Goal: Check status: Check status

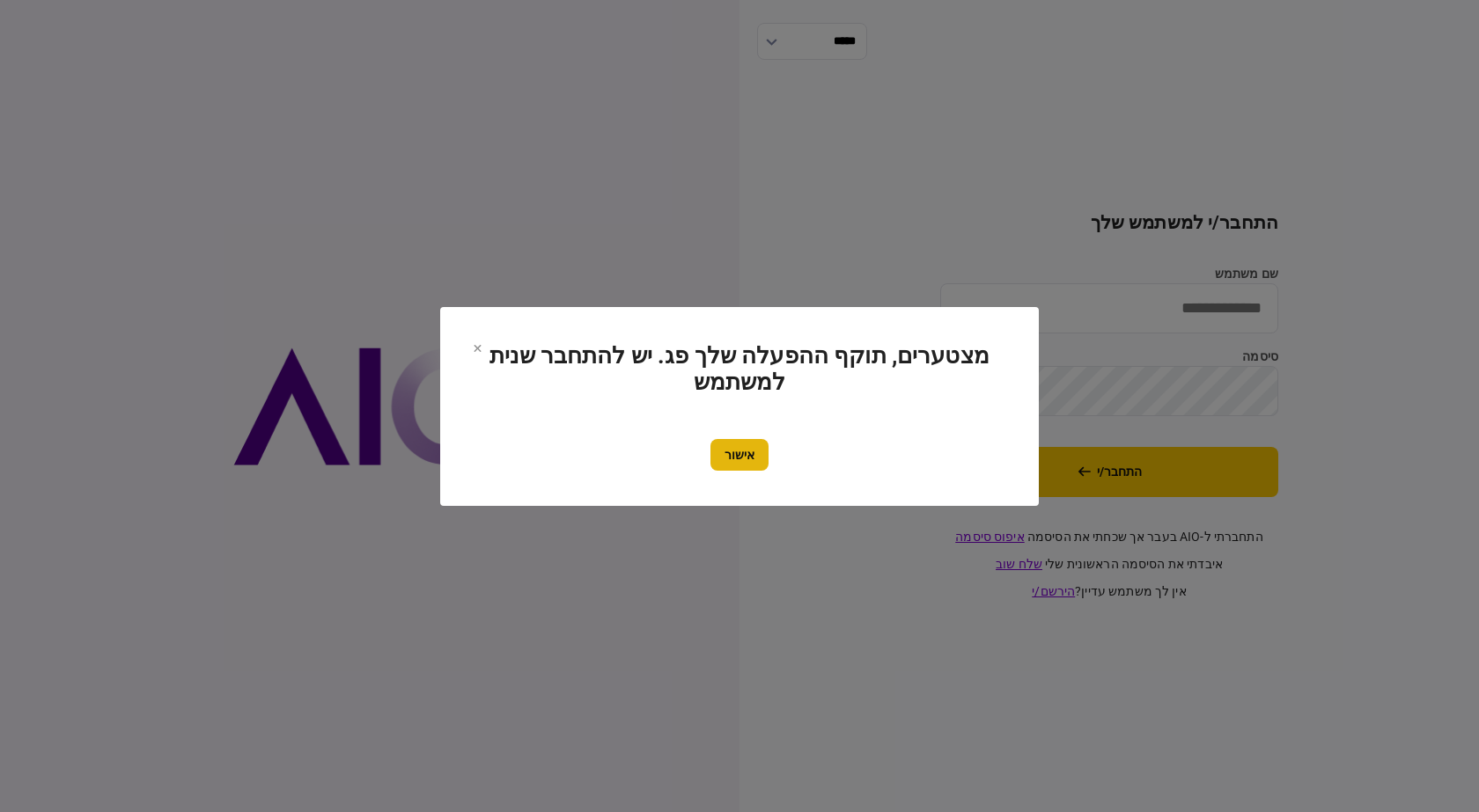
click at [727, 459] on button "אישור" at bounding box center [739, 455] width 58 height 32
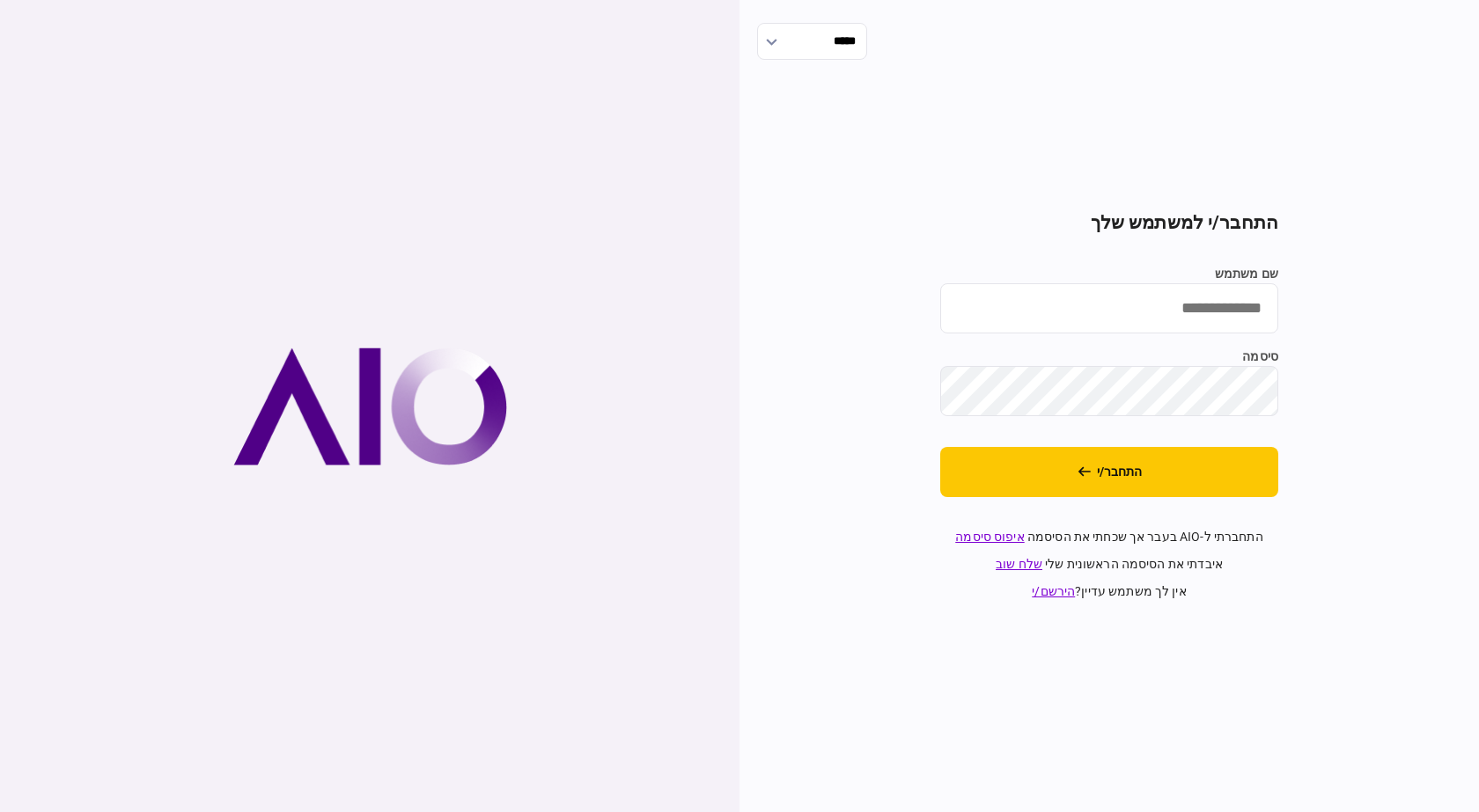
click at [1182, 304] on input "שם משתמש" at bounding box center [1109, 309] width 338 height 51
type input "**********"
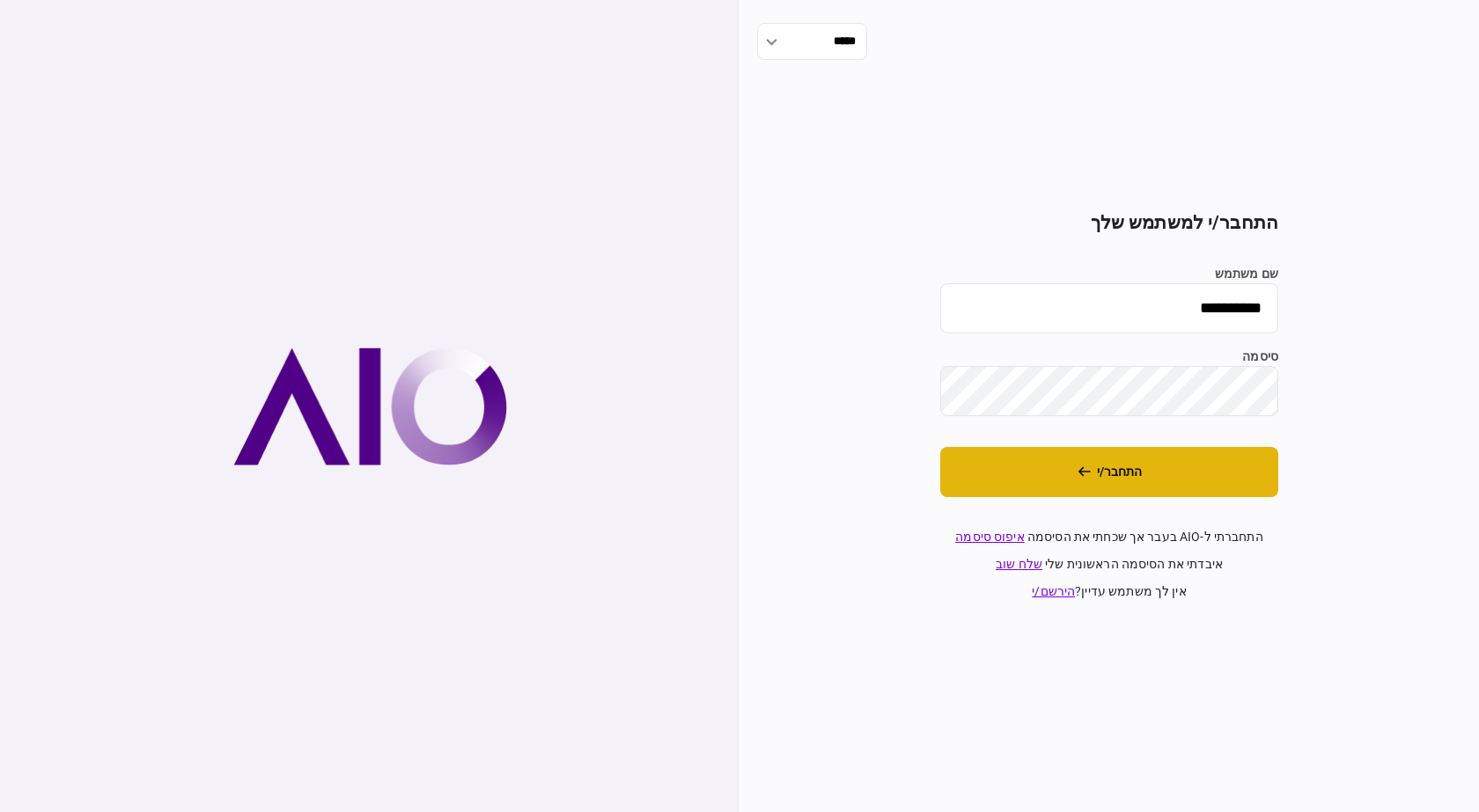
click at [1142, 475] on button "התחבר/י" at bounding box center [1109, 473] width 338 height 51
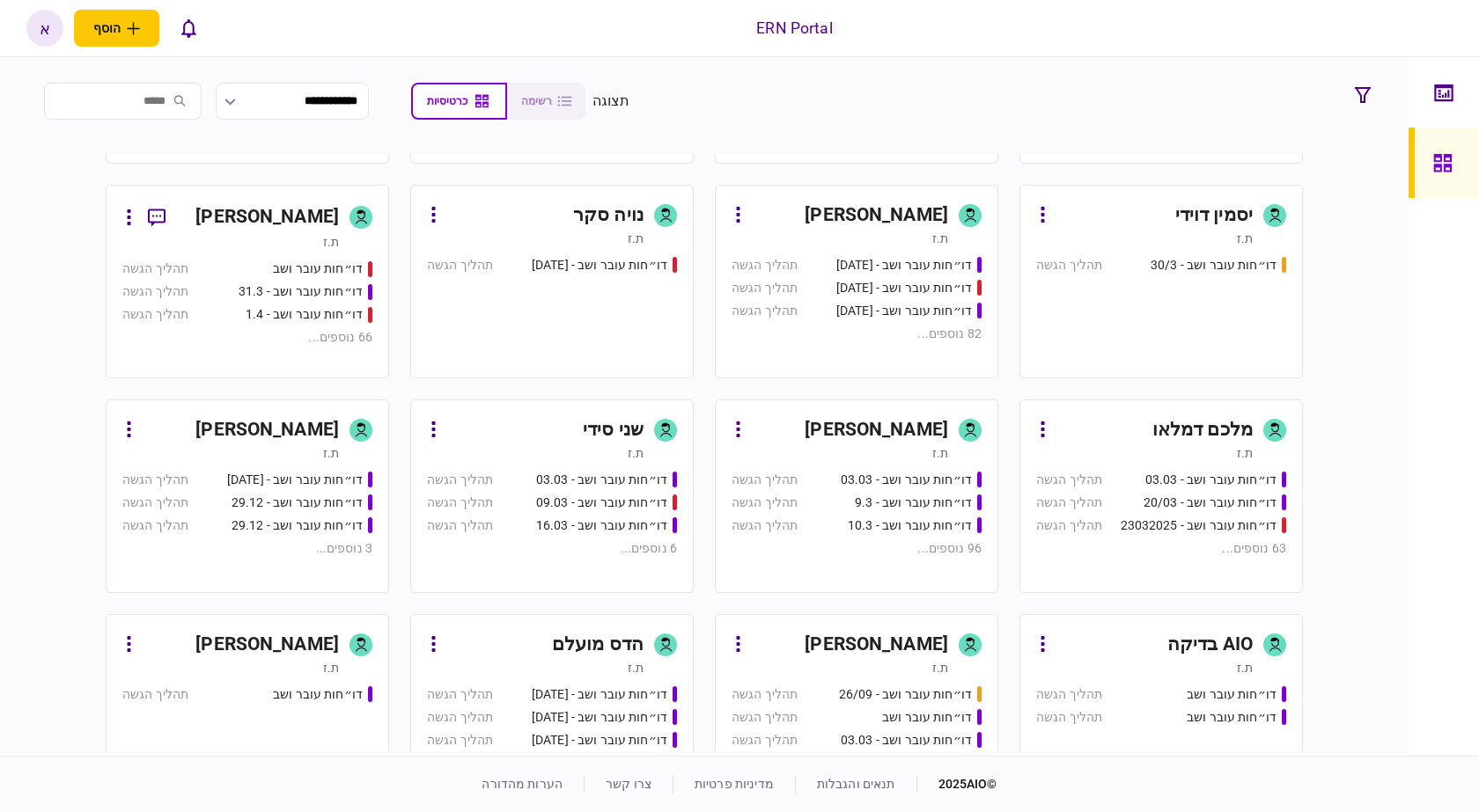
scroll to position [616, 0]
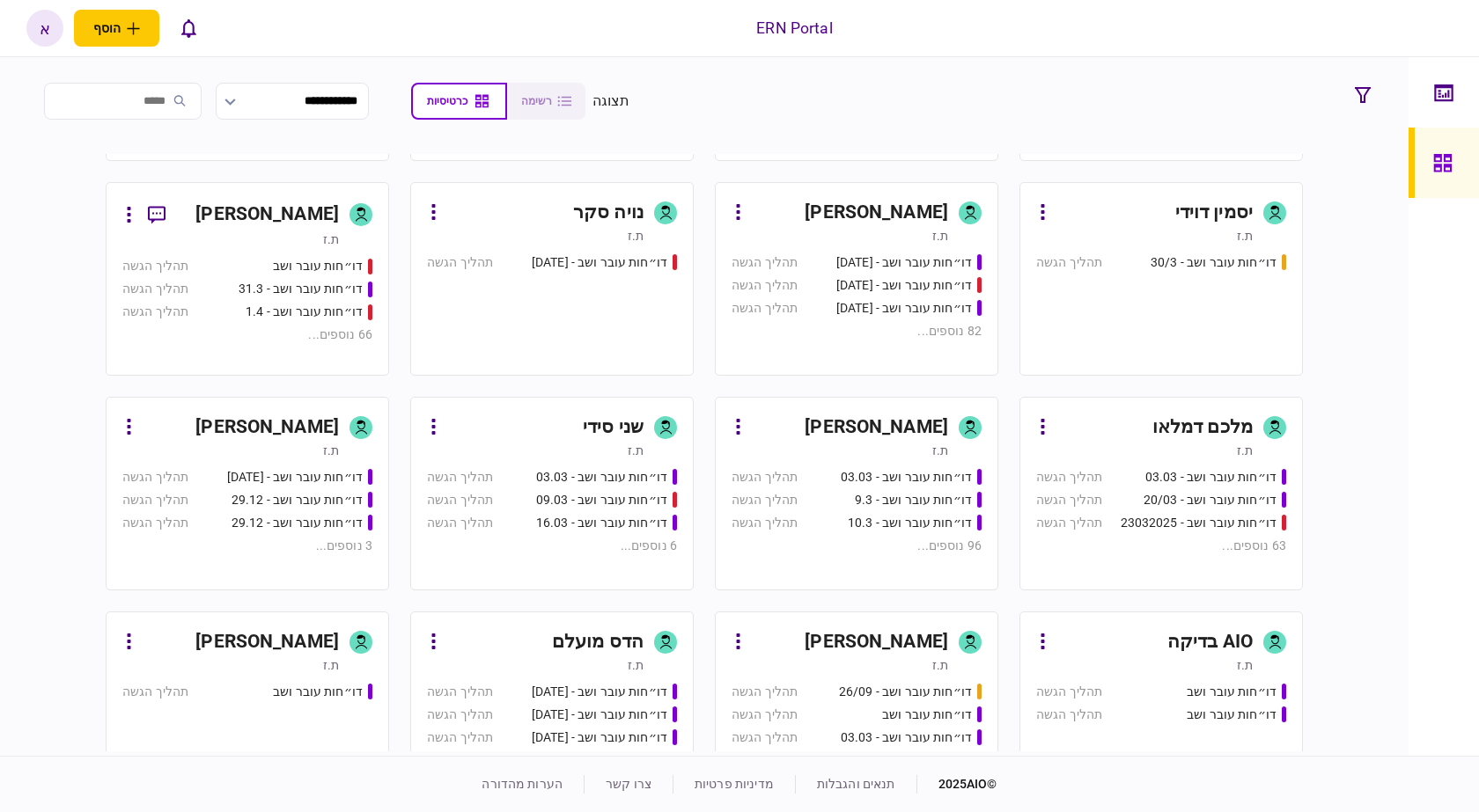
click at [926, 429] on div "[PERSON_NAME]" at bounding box center [876, 427] width 143 height 28
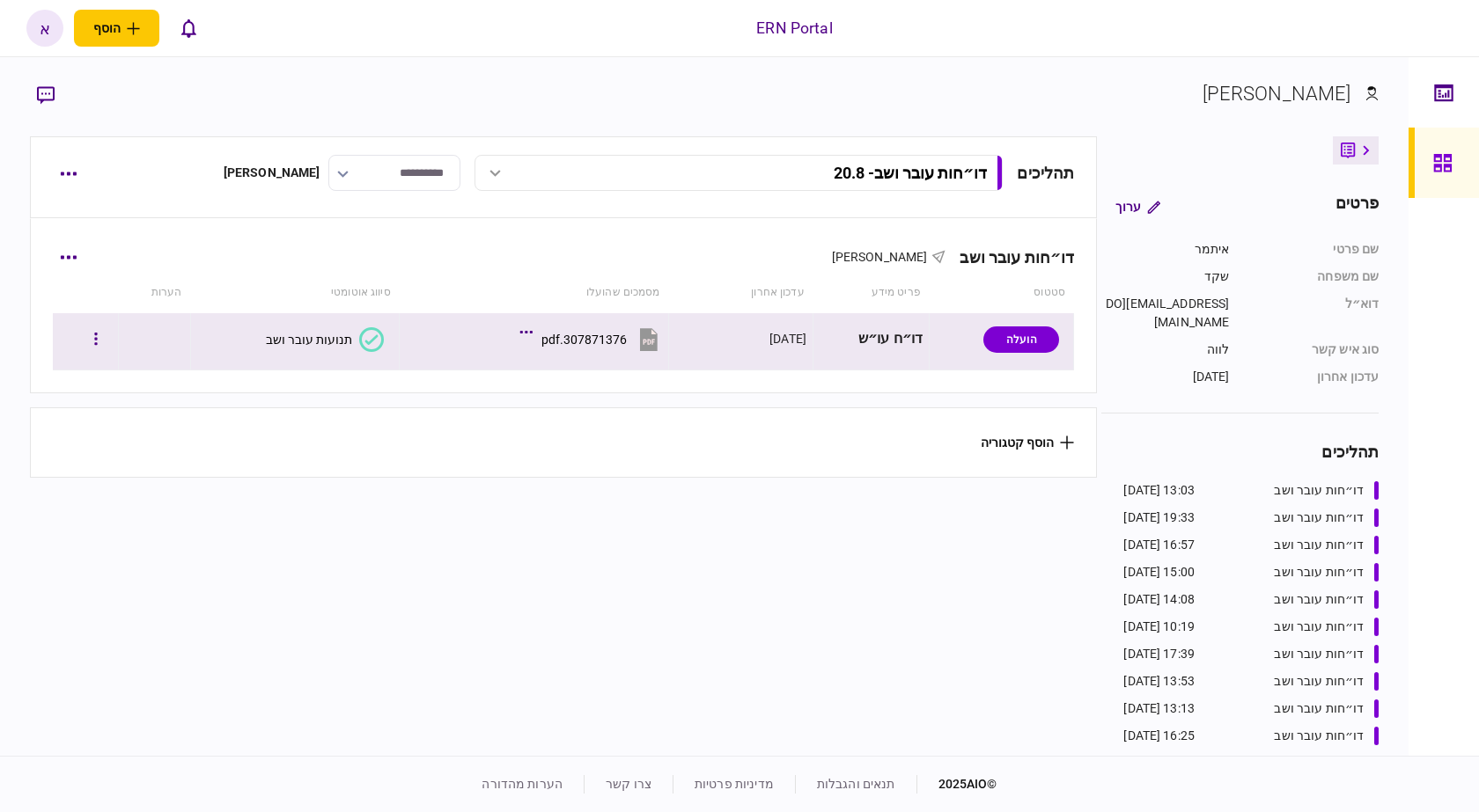
click at [98, 323] on div at bounding box center [86, 339] width 54 height 40
click at [97, 337] on icon "button" at bounding box center [96, 339] width 4 height 17
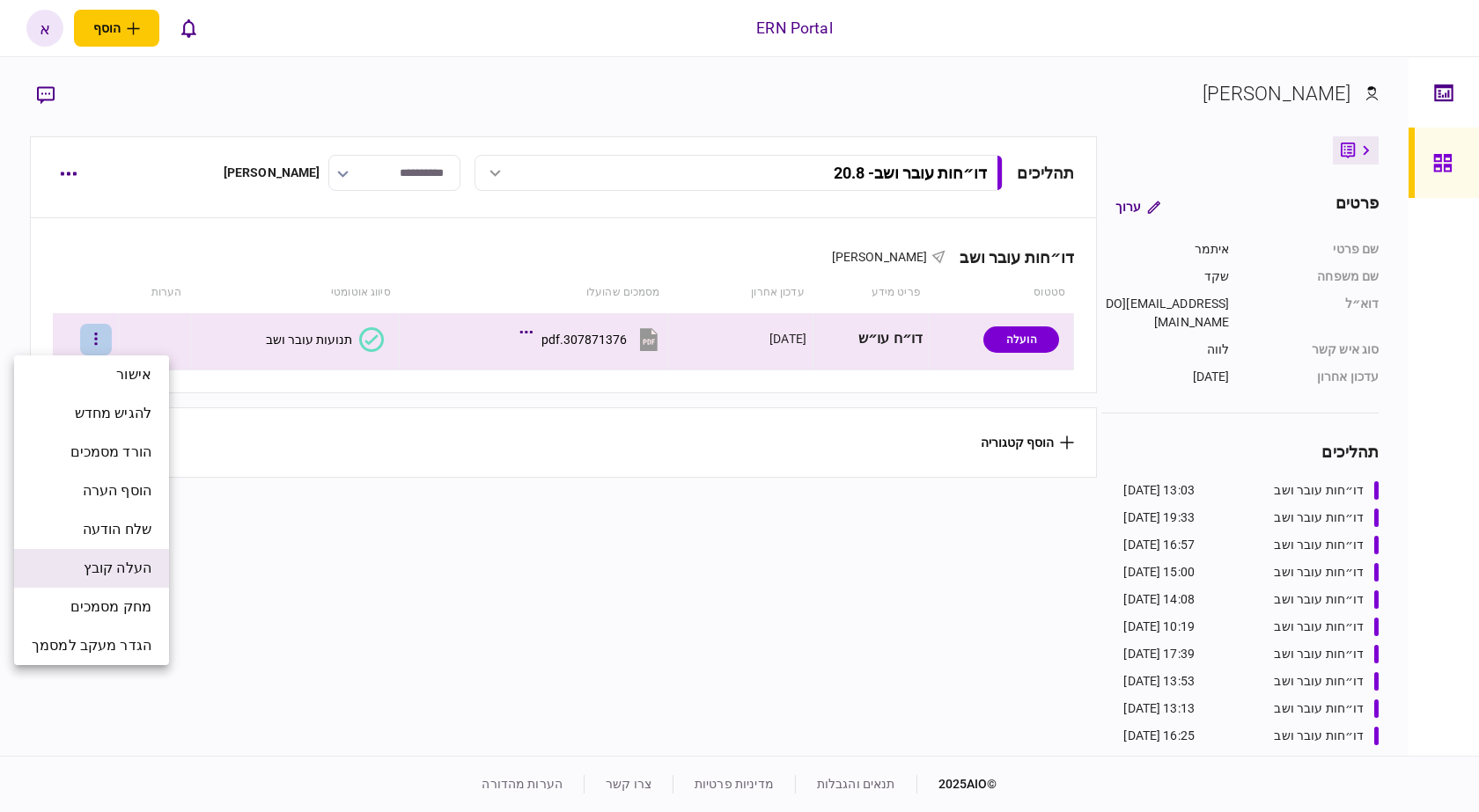
click at [144, 575] on span "העלה קובץ" at bounding box center [117, 567] width 68 height 21
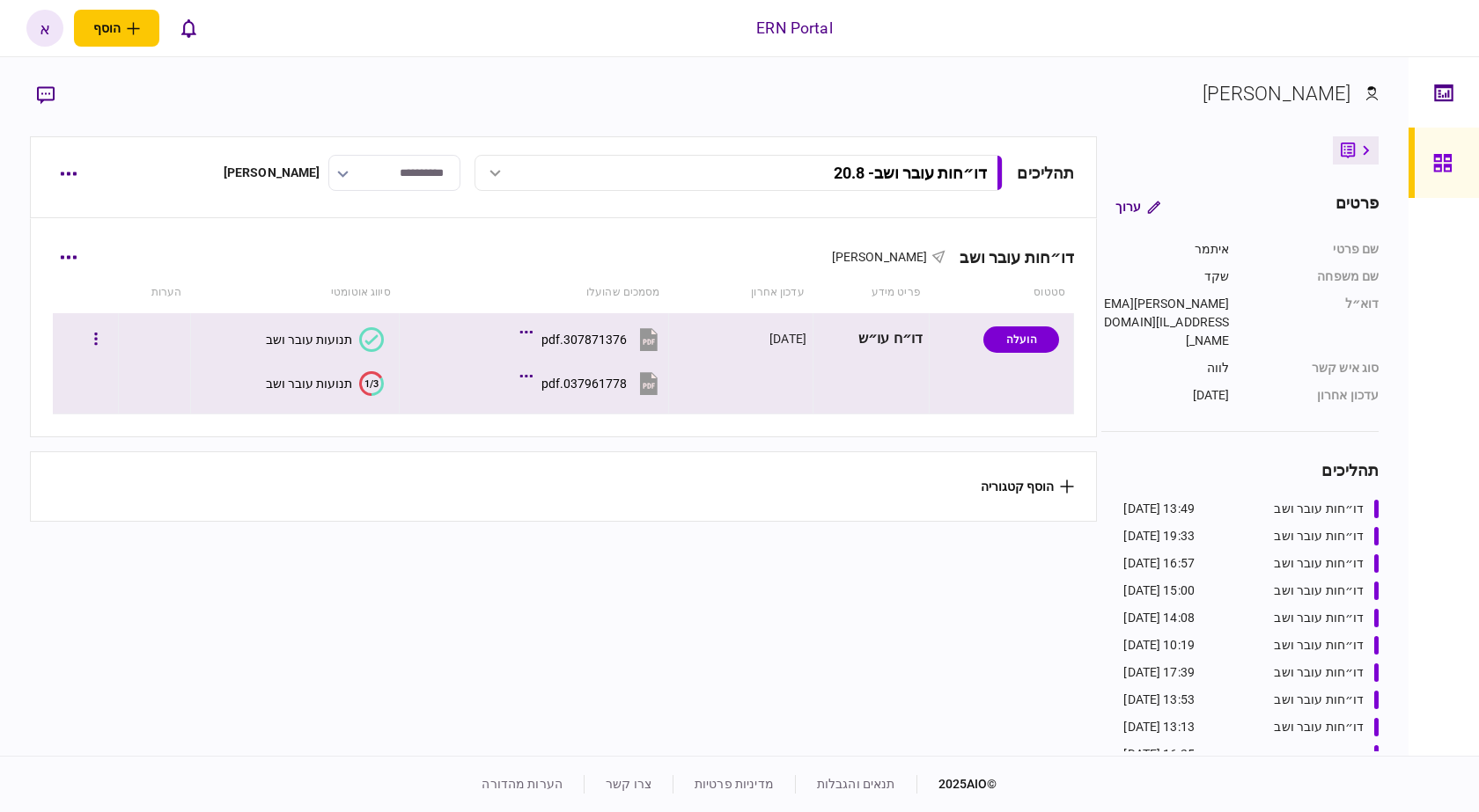
click at [352, 387] on button "1/3 תנועות עובר ושב" at bounding box center [325, 383] width 118 height 24
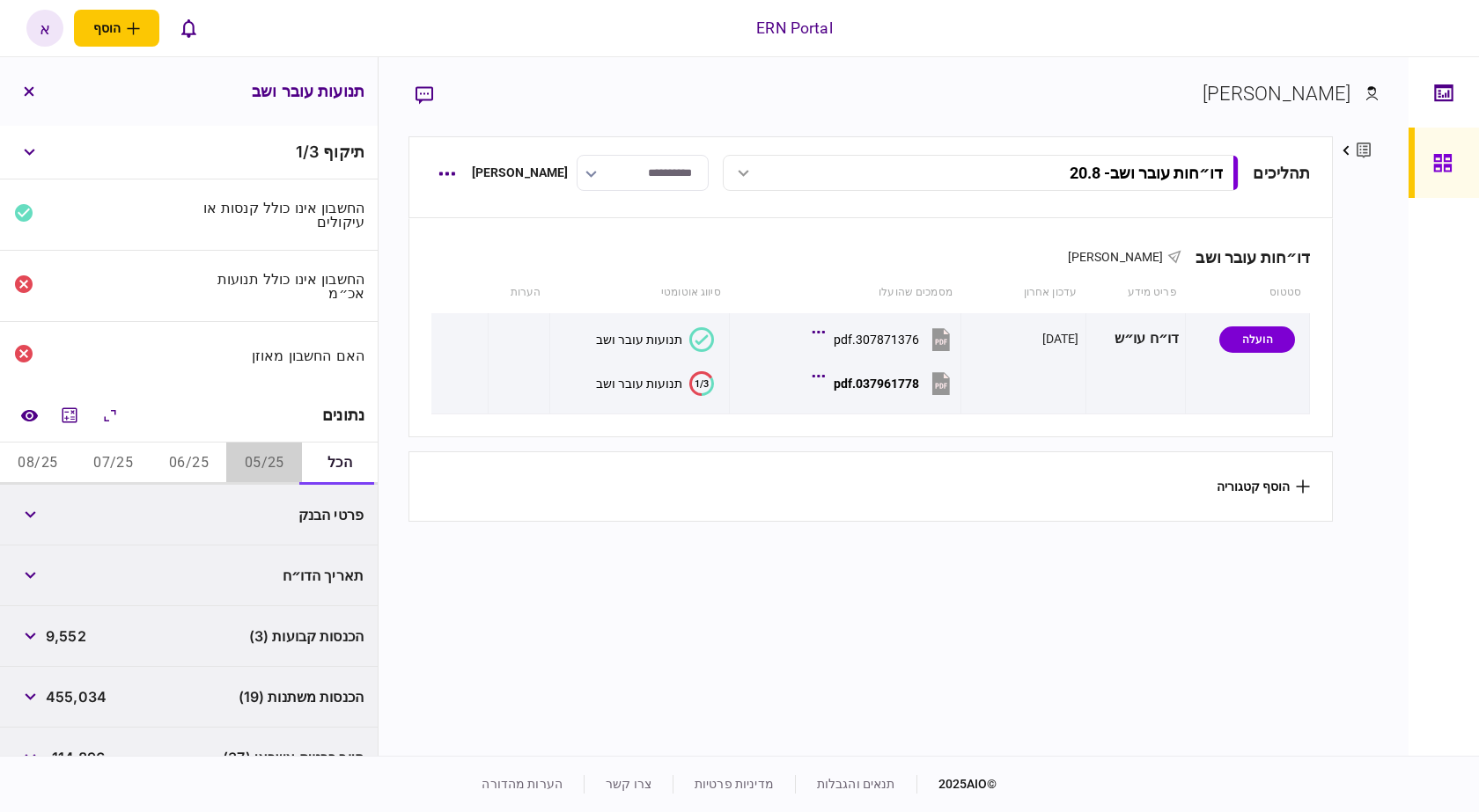
click at [228, 459] on button "05/25" at bounding box center [264, 464] width 76 height 42
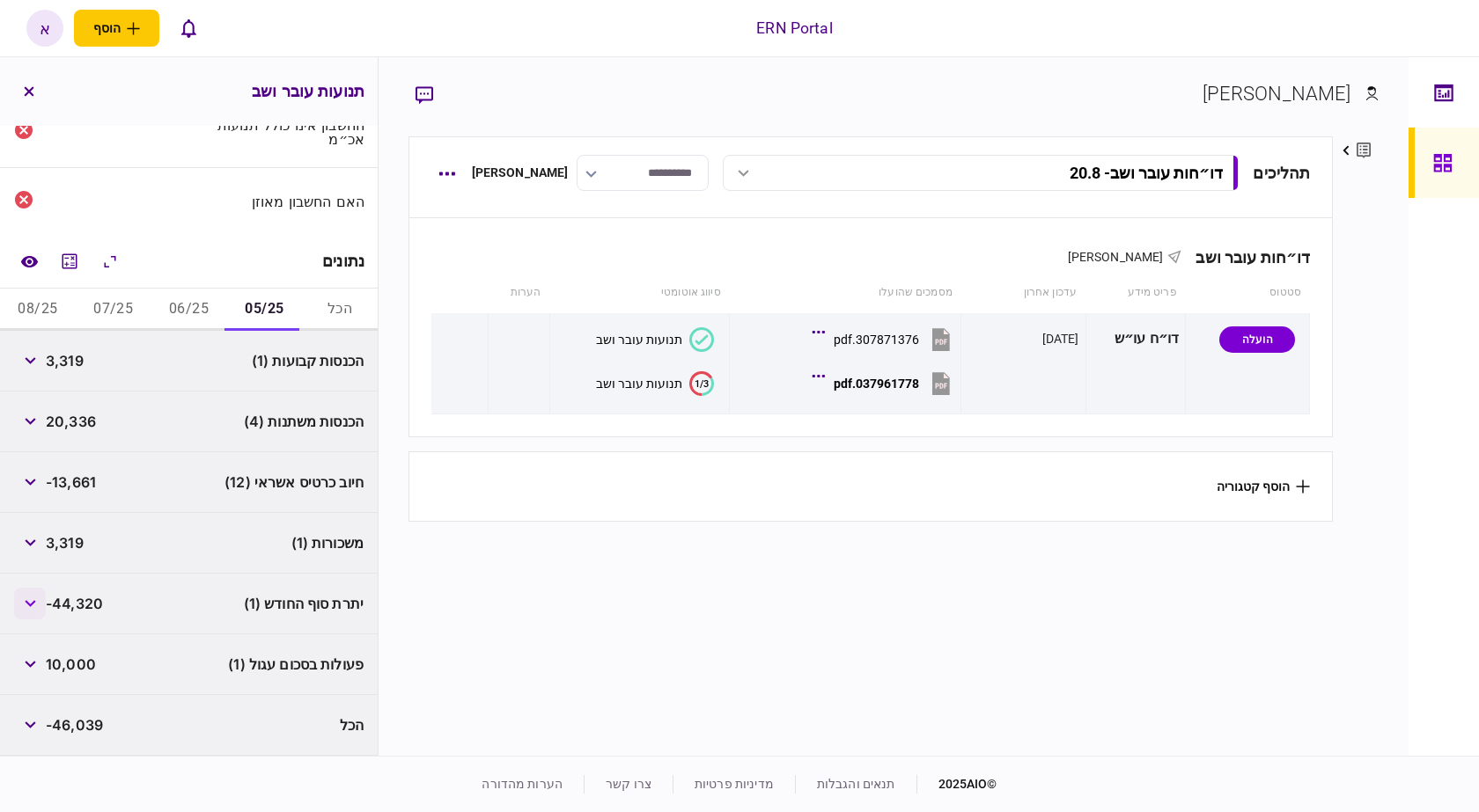
click at [23, 601] on button "button" at bounding box center [30, 604] width 32 height 32
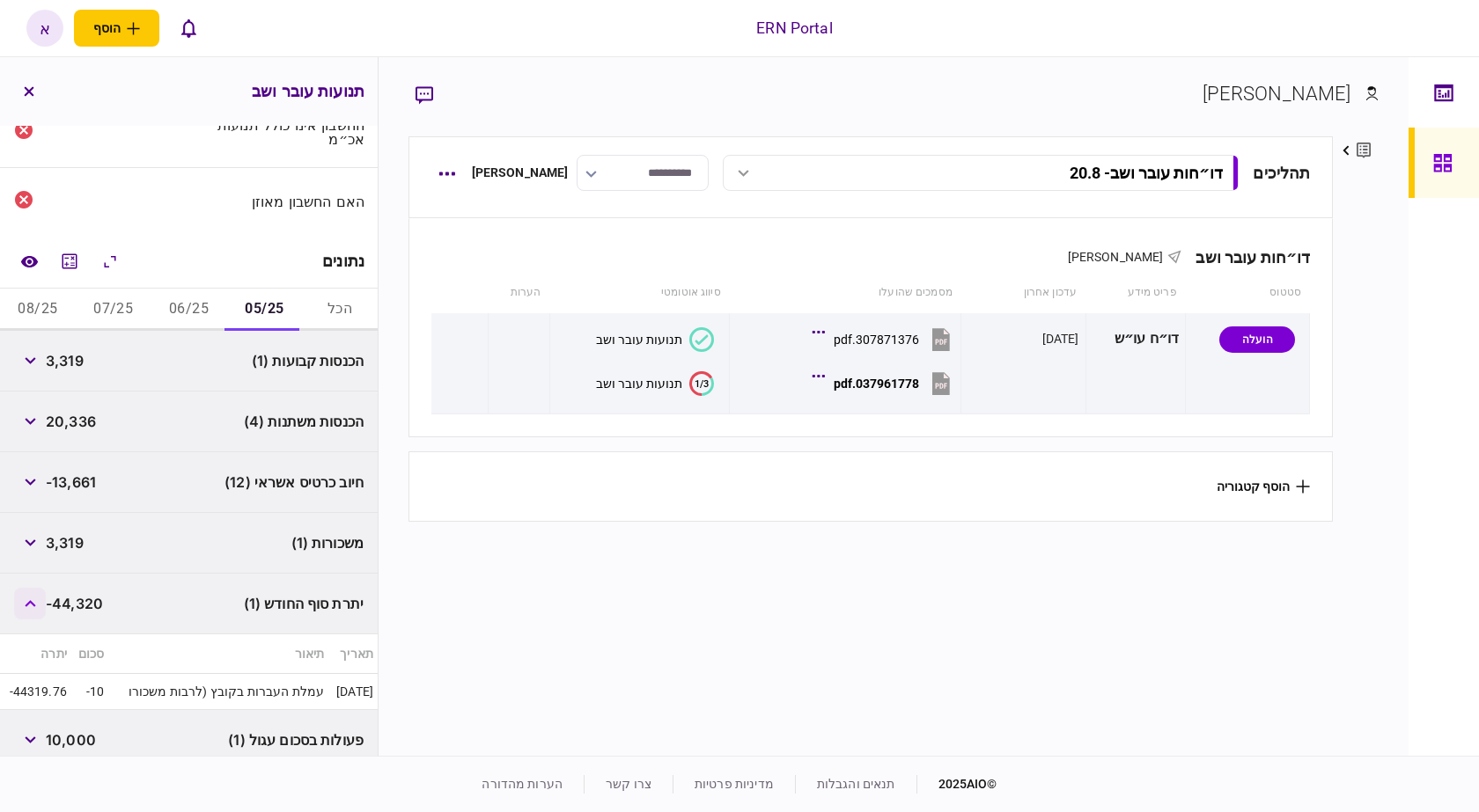
click at [23, 601] on button "button" at bounding box center [30, 604] width 32 height 32
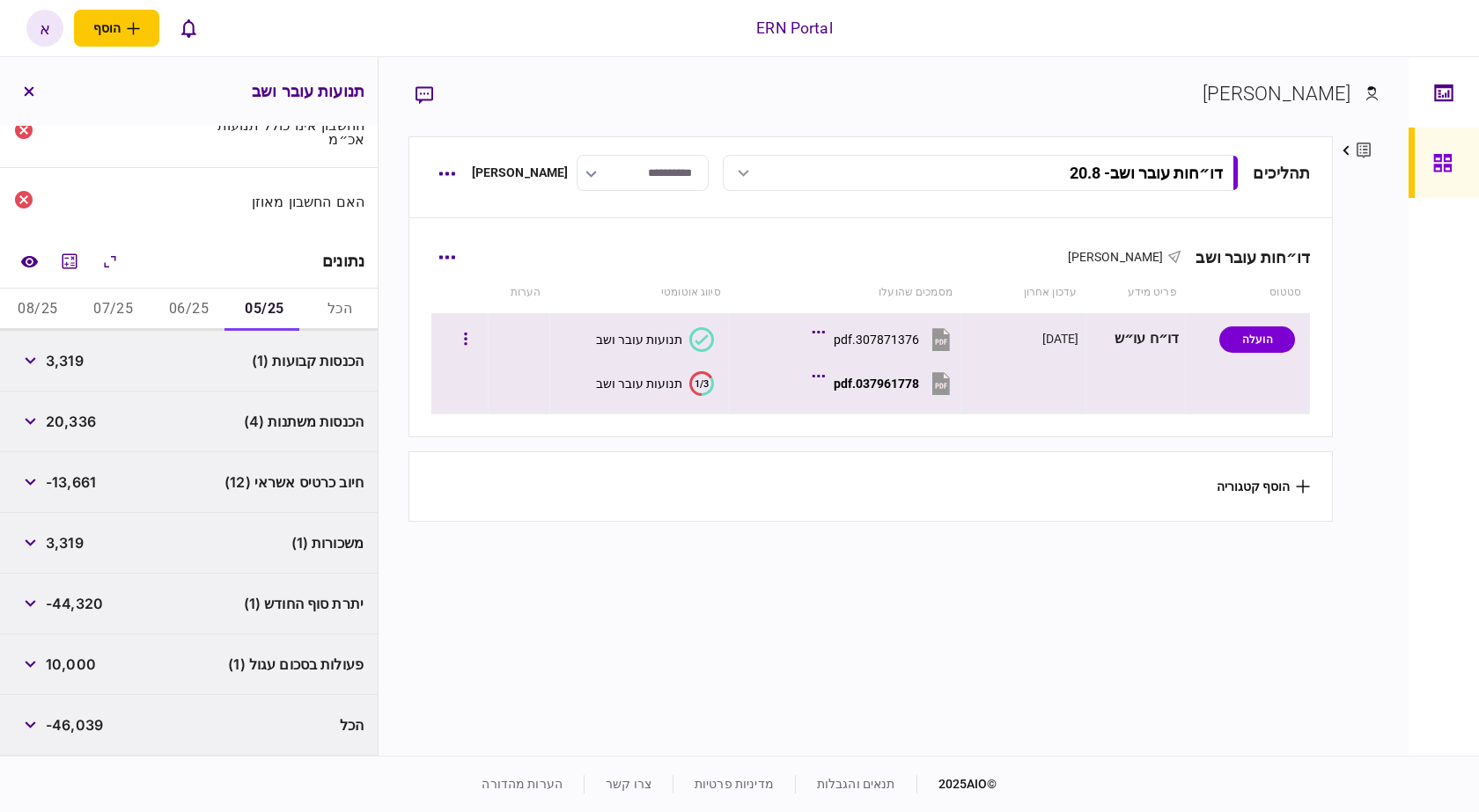
click at [905, 397] on button "037961778.pdf" at bounding box center [884, 383] width 138 height 40
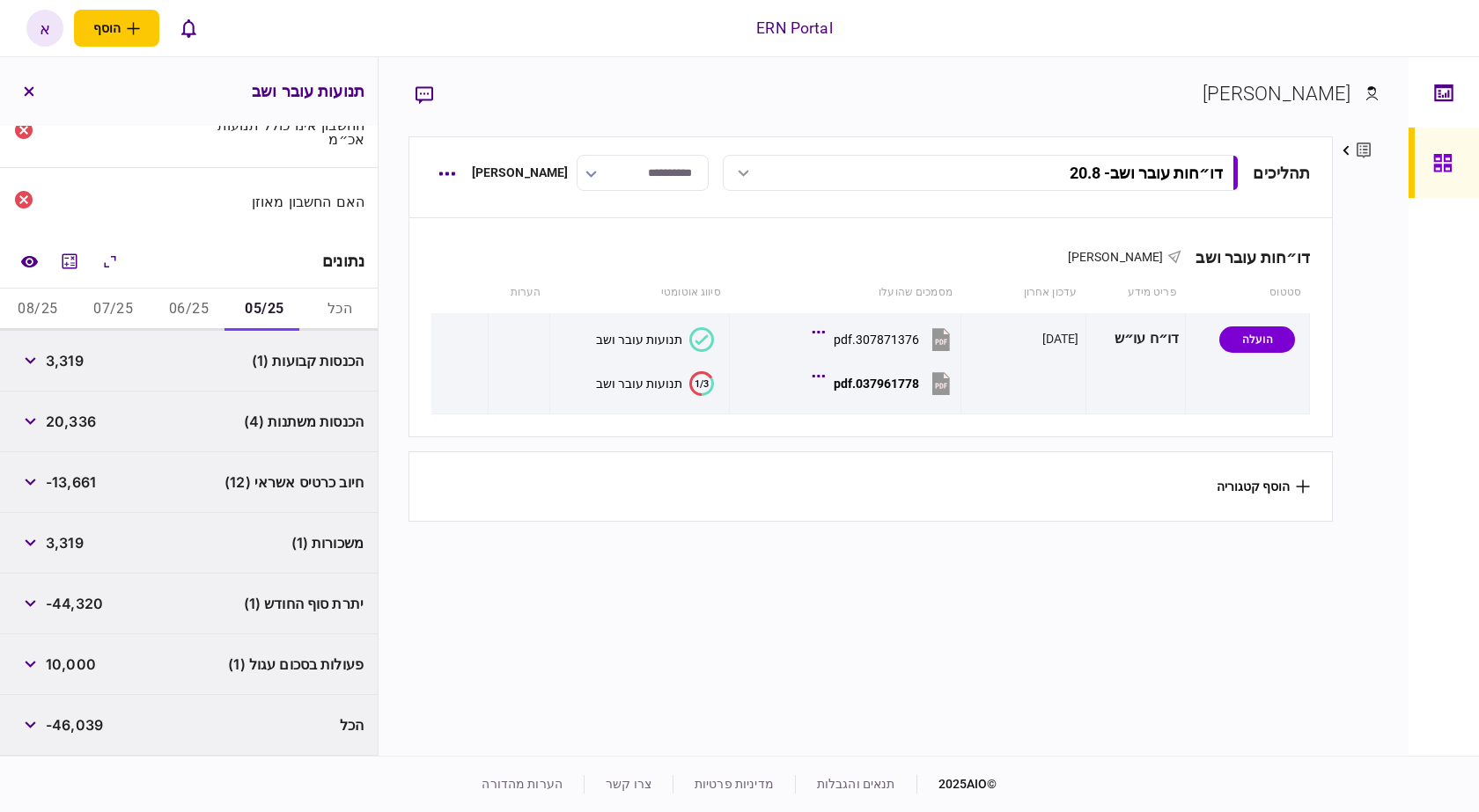
click at [69, 365] on span "3,319" at bounding box center [65, 360] width 38 height 21
copy span "3,319"
click at [15, 412] on div "הכנסות משתנות (4) 20,336" at bounding box center [189, 421] width 377 height 60
click at [32, 418] on icon "button" at bounding box center [30, 421] width 12 height 7
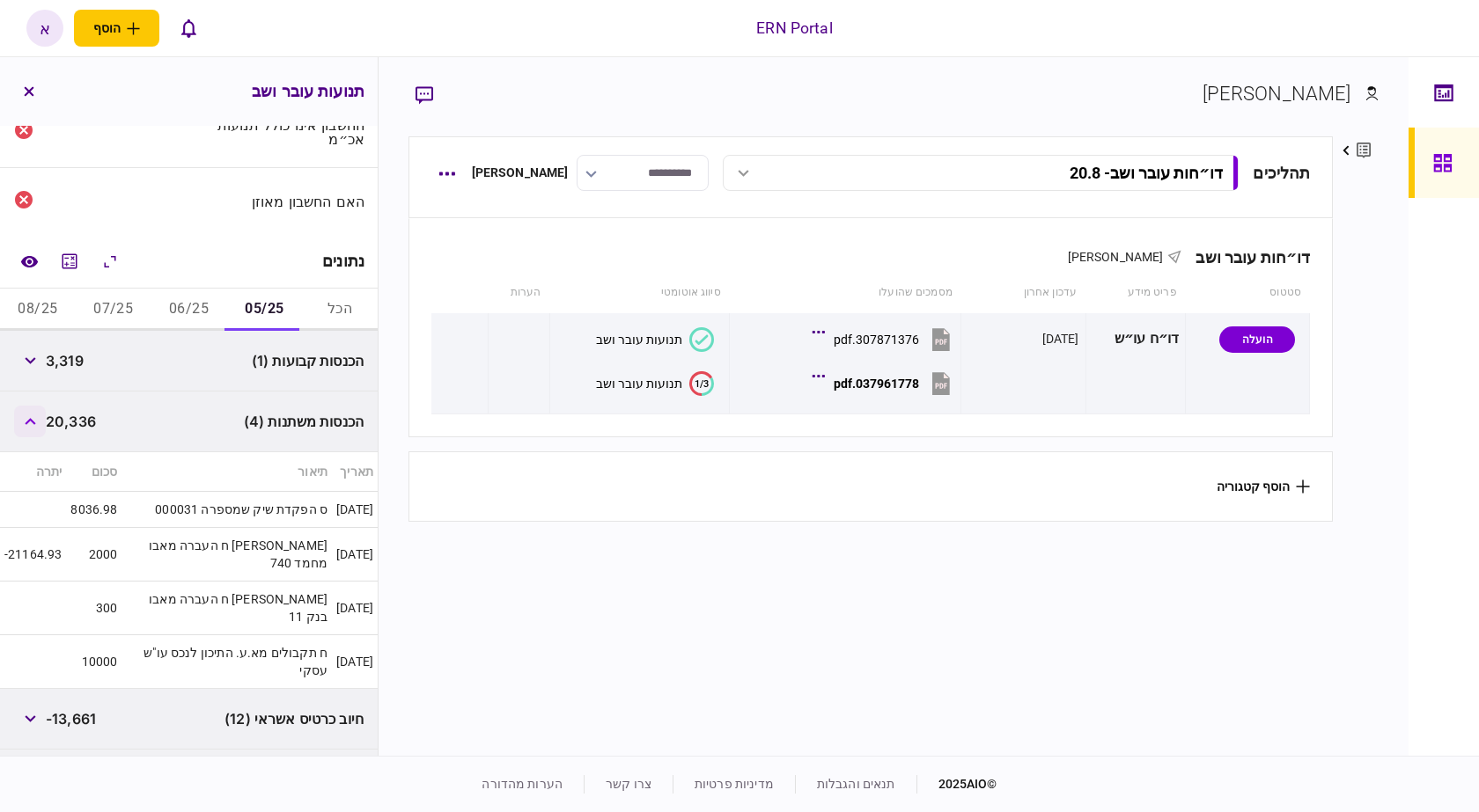
click at [32, 418] on icon "button" at bounding box center [30, 421] width 12 height 7
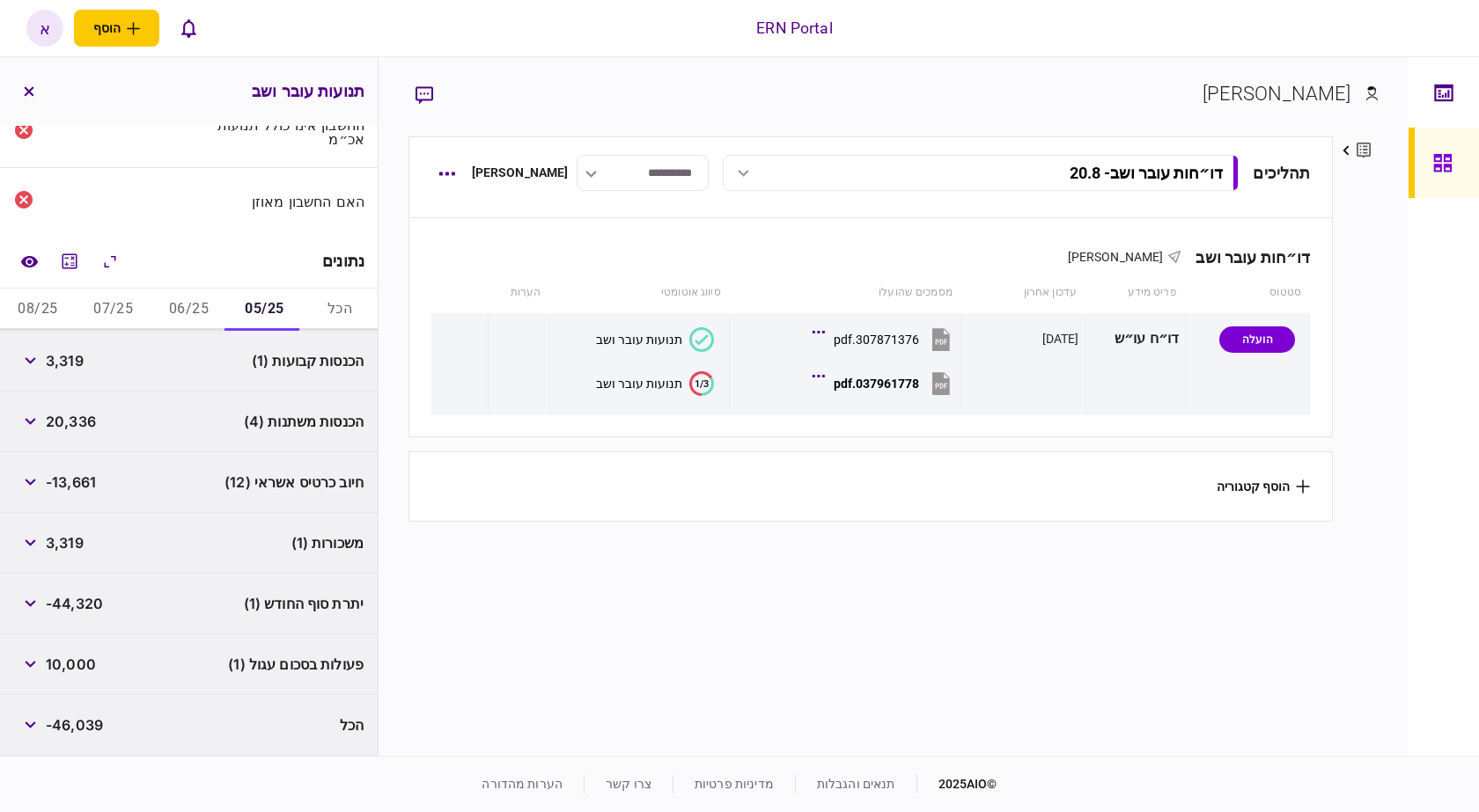
click at [82, 423] on span "20,336" at bounding box center [71, 421] width 51 height 21
copy span "20,336"
click at [23, 670] on button "button" at bounding box center [30, 664] width 32 height 32
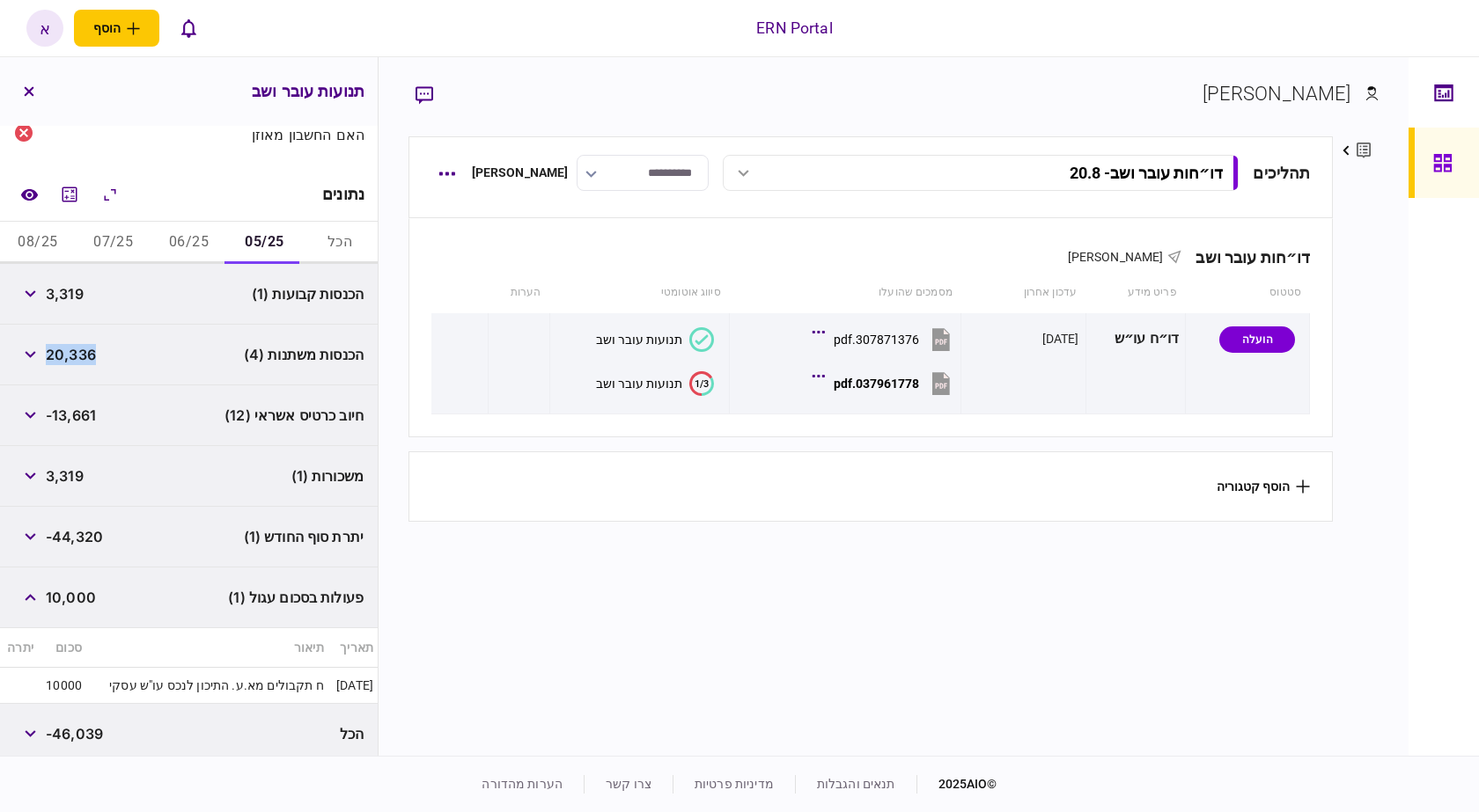
scroll to position [230, 0]
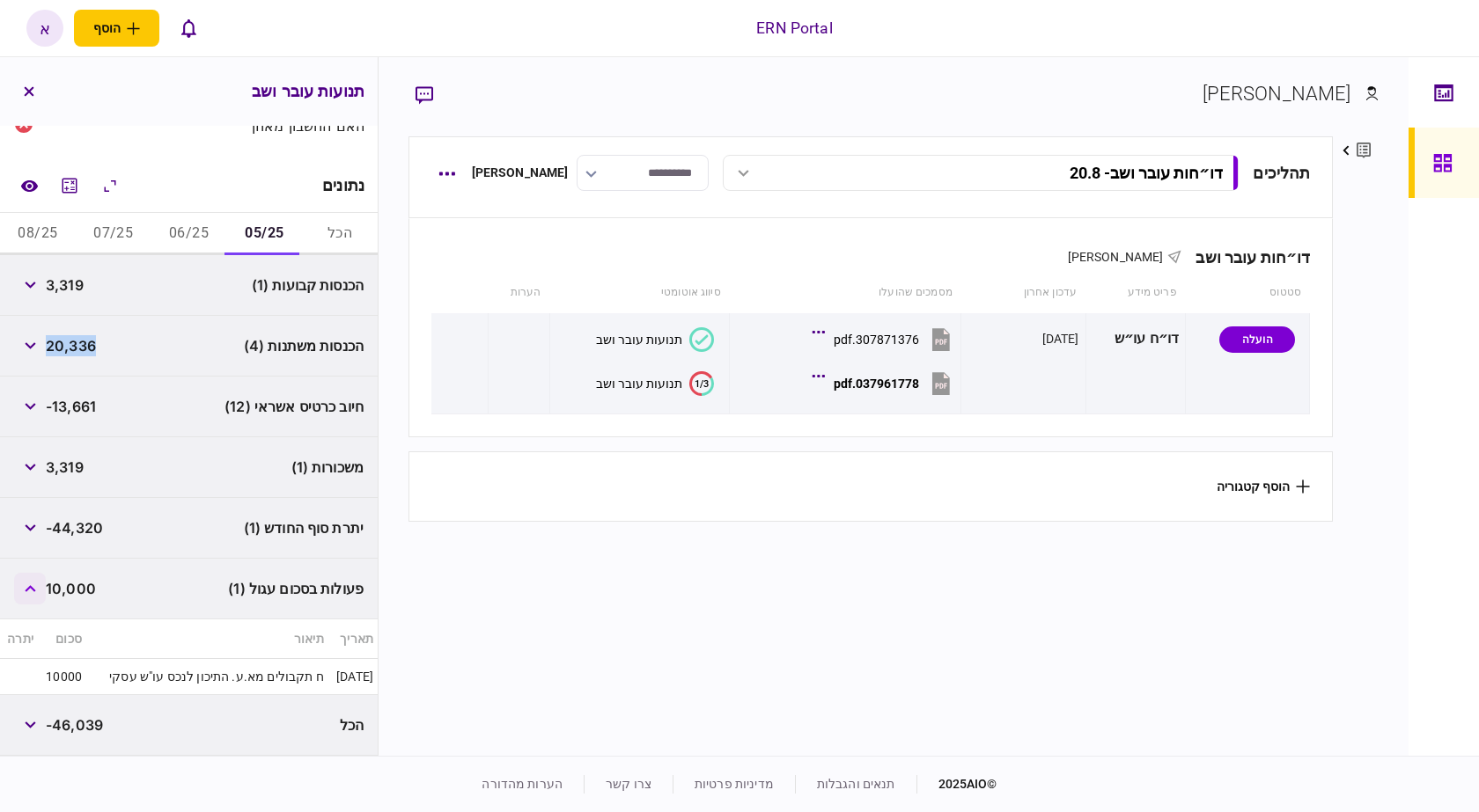
click at [38, 580] on button "button" at bounding box center [30, 588] width 32 height 32
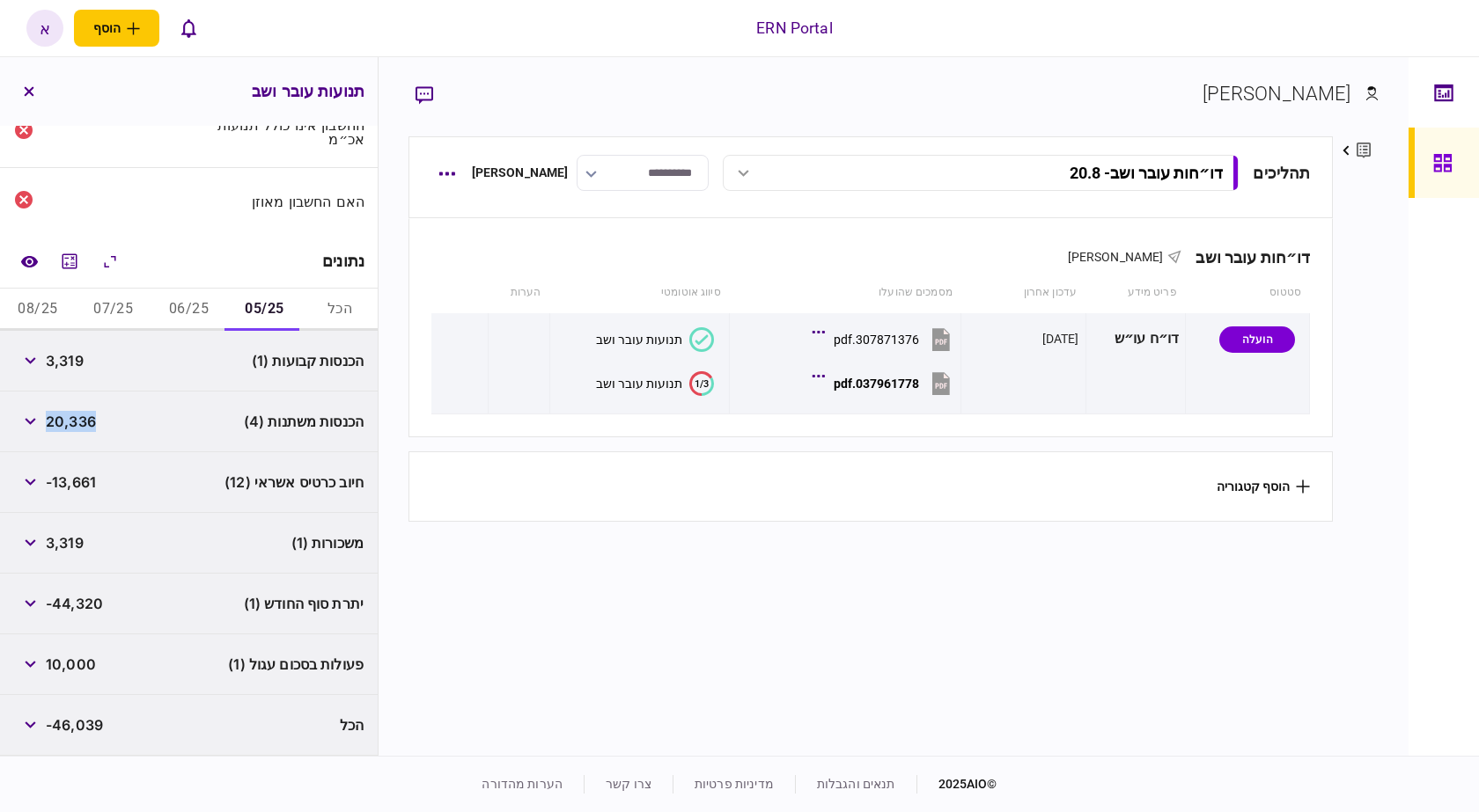
scroll to position [154, 0]
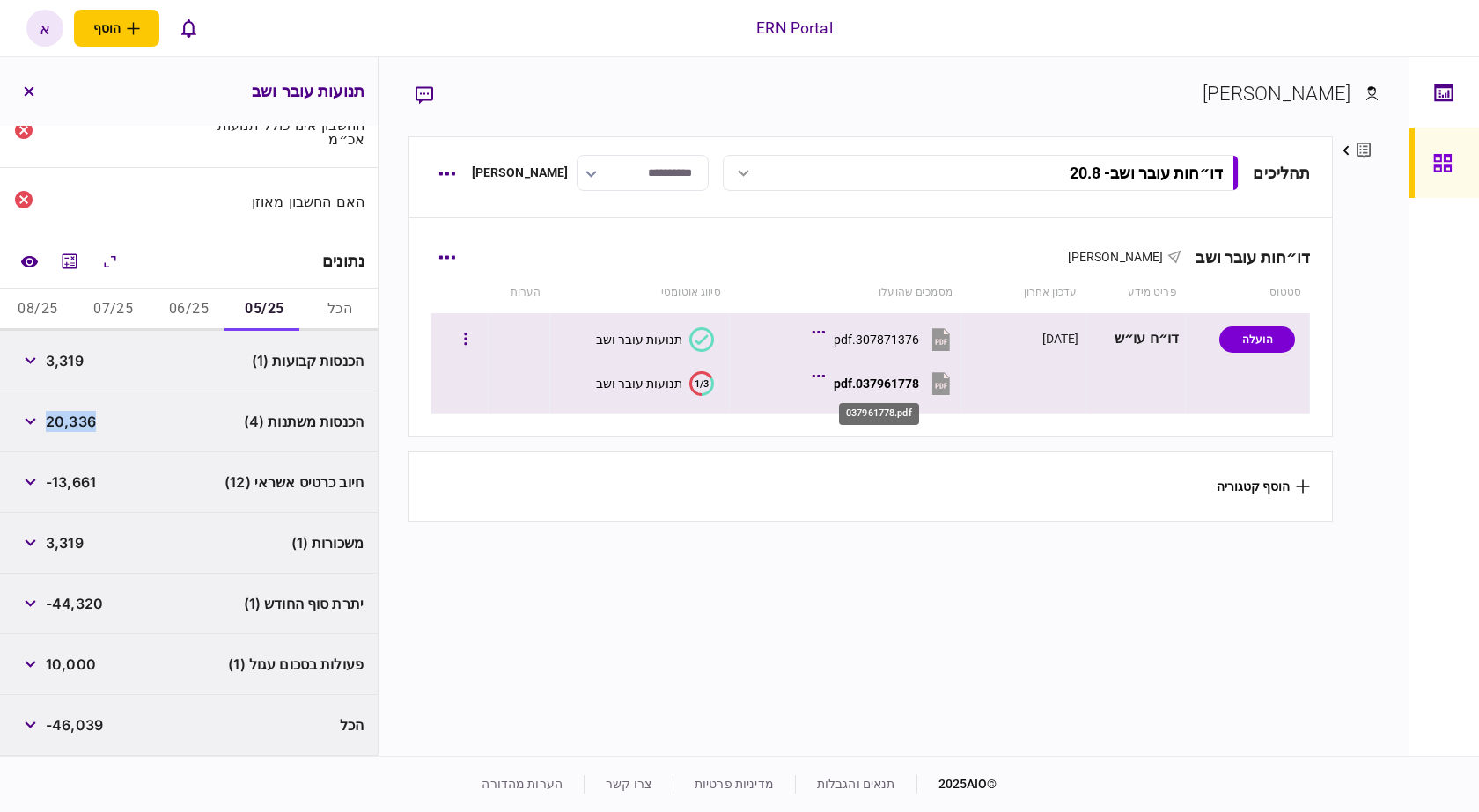
click at [911, 379] on div "037961778.pdf" at bounding box center [876, 383] width 86 height 14
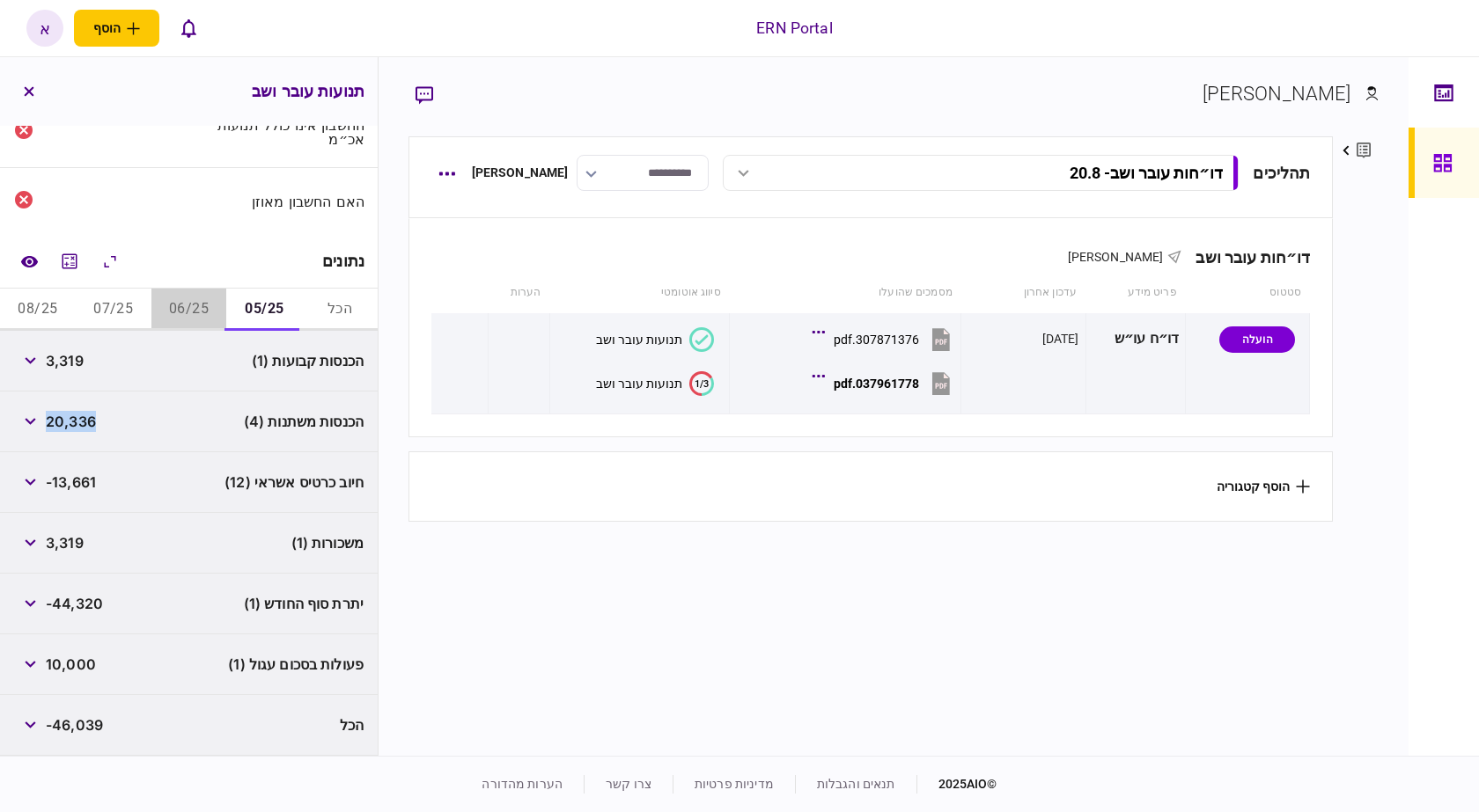
click at [201, 315] on button "06/25" at bounding box center [189, 309] width 76 height 42
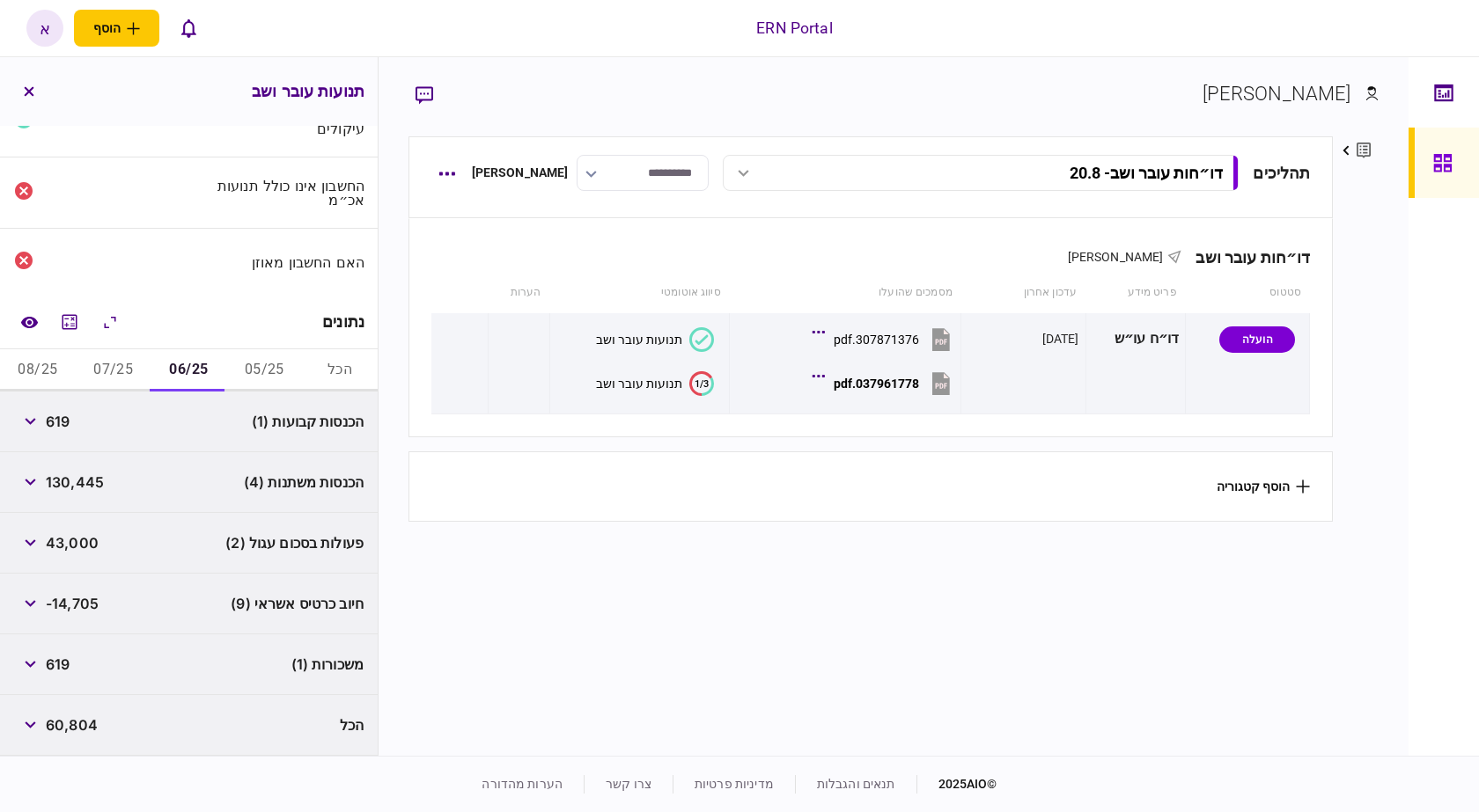
scroll to position [93, 0]
click at [5, 426] on div "הכנסות קבועות (1) 619" at bounding box center [189, 421] width 377 height 60
click at [24, 426] on button "button" at bounding box center [30, 421] width 32 height 32
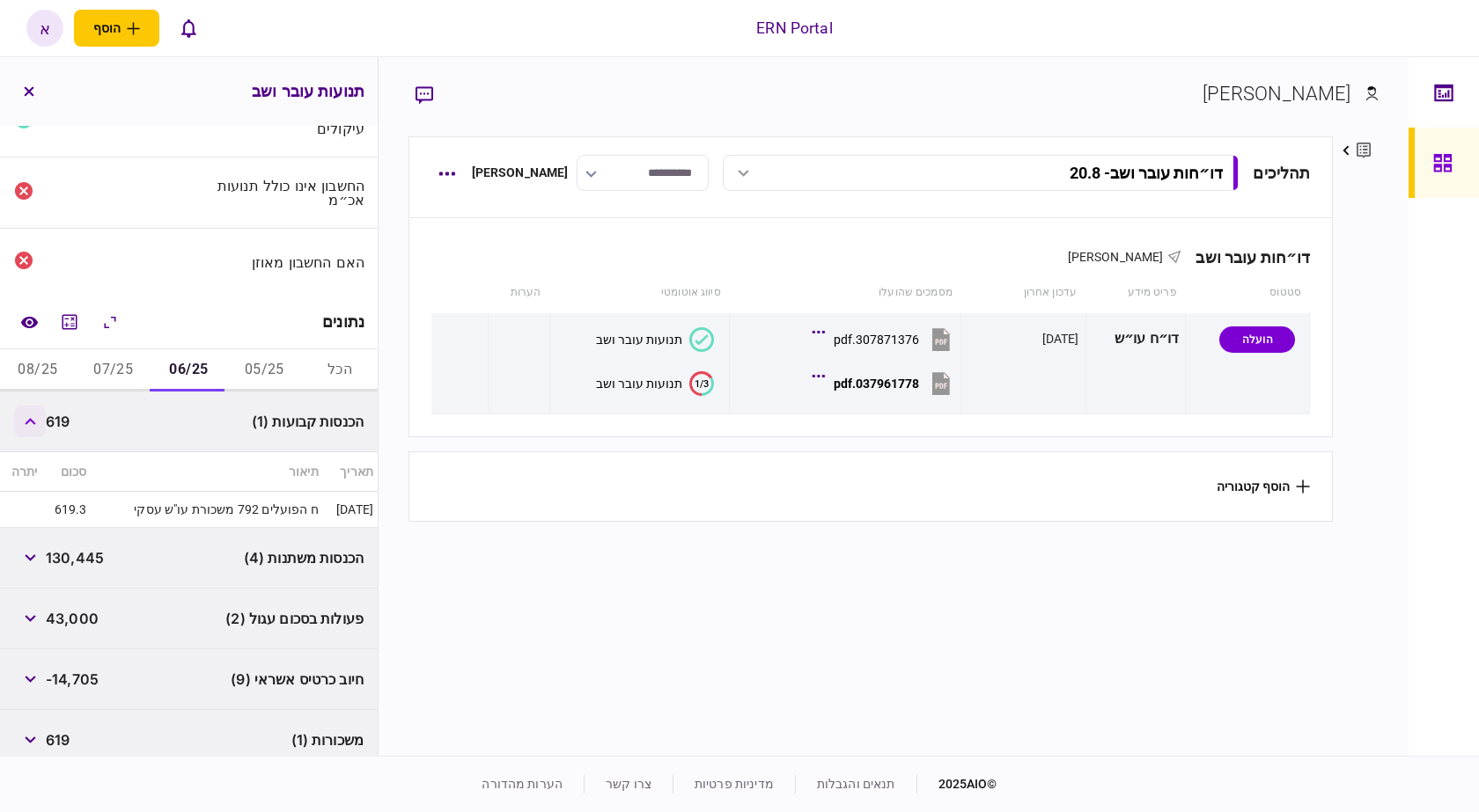
click at [24, 426] on button "button" at bounding box center [30, 421] width 32 height 32
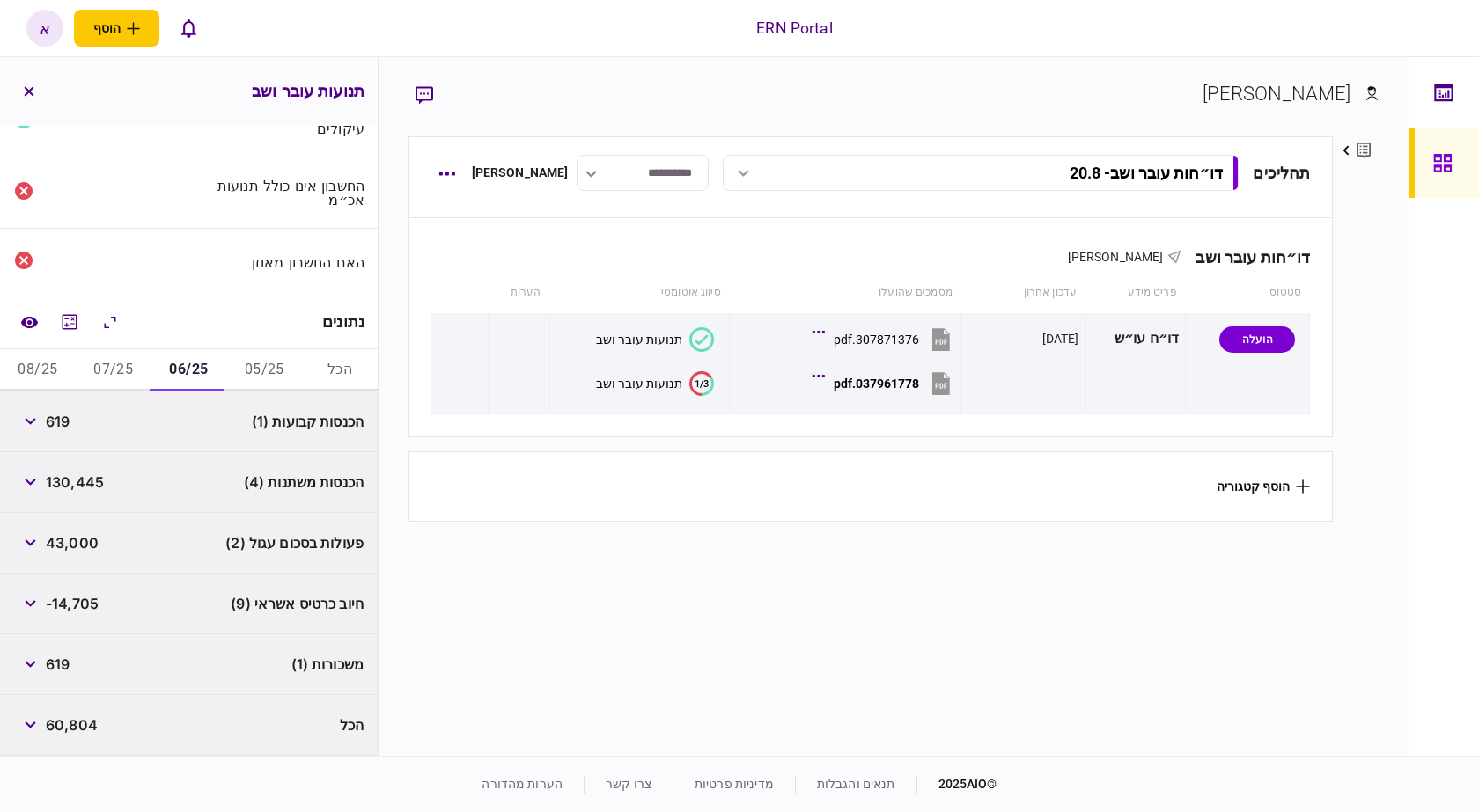
drag, startPoint x: 26, startPoint y: 521, endPoint x: 23, endPoint y: 510, distance: 11.4
click at [25, 521] on div "פעולות בסכום עגול (2) 43,000" at bounding box center [189, 543] width 377 height 60
click at [23, 498] on div "הכנסות משתנות (4) 130,445" at bounding box center [189, 482] width 377 height 60
click at [41, 484] on button "button" at bounding box center [30, 482] width 32 height 32
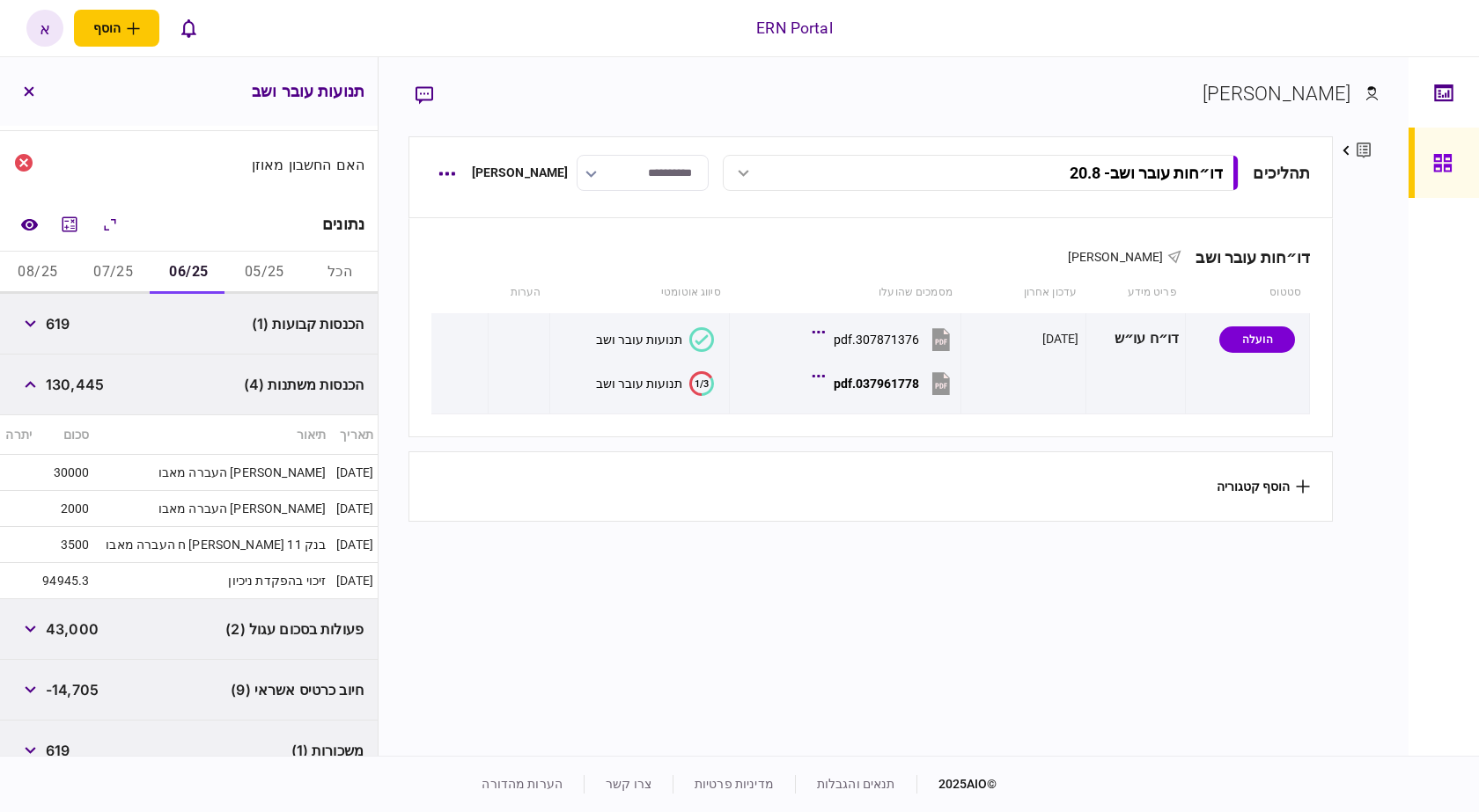
scroll to position [101, 0]
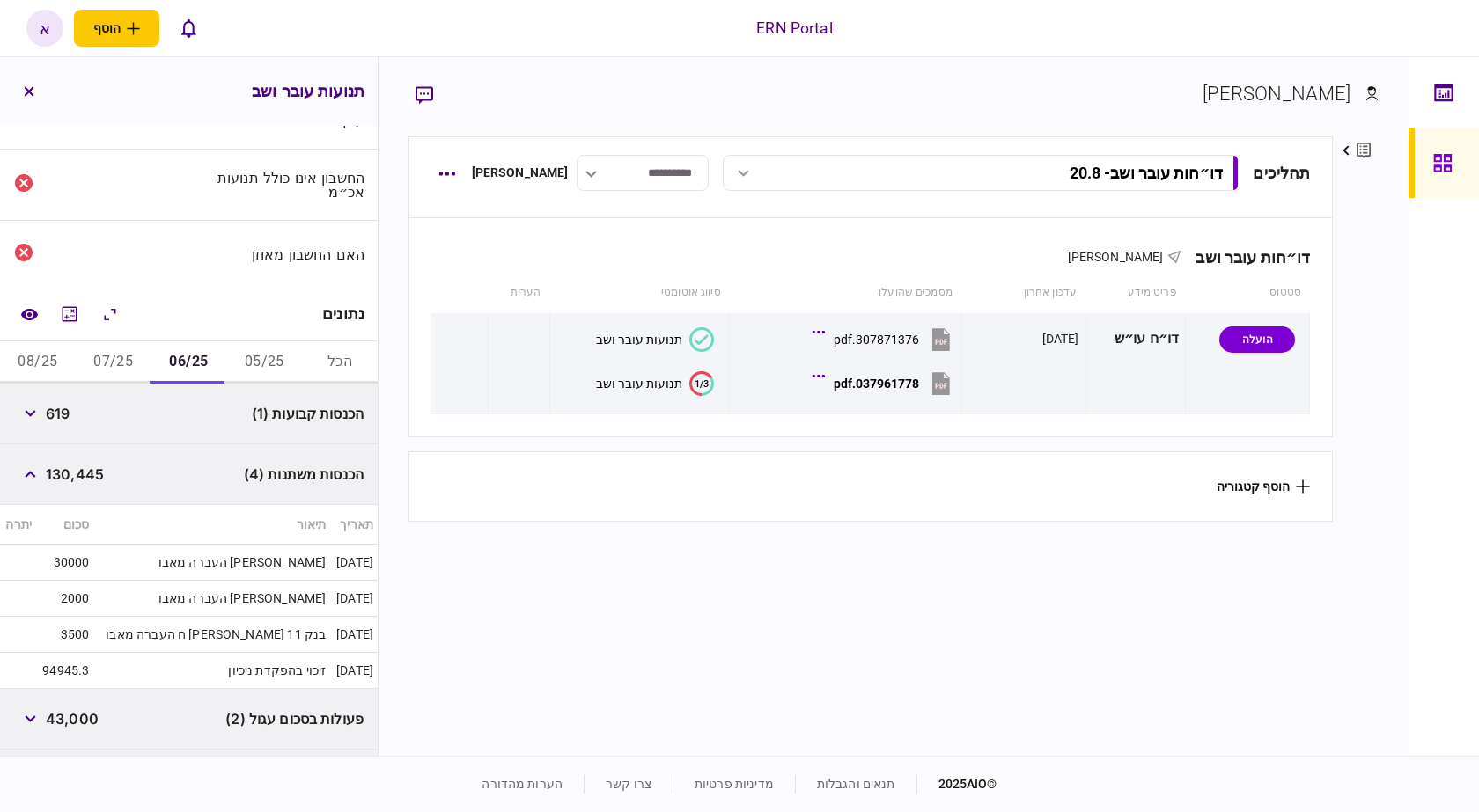
click at [62, 414] on span "619" at bounding box center [58, 413] width 23 height 21
copy span "619"
click at [62, 414] on span "619" at bounding box center [58, 413] width 23 height 21
click at [84, 476] on span "130,445" at bounding box center [75, 474] width 58 height 21
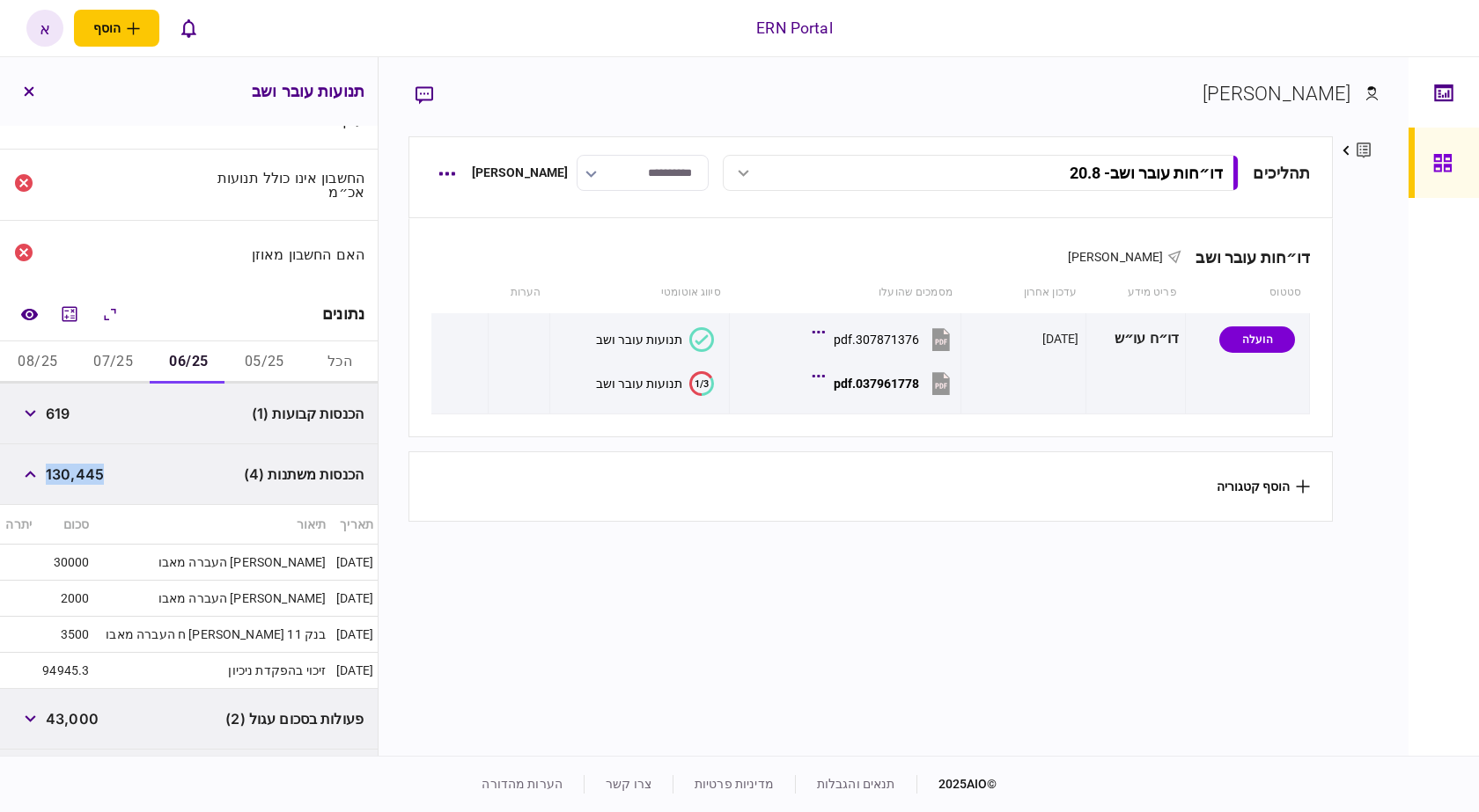
copy span "130,445"
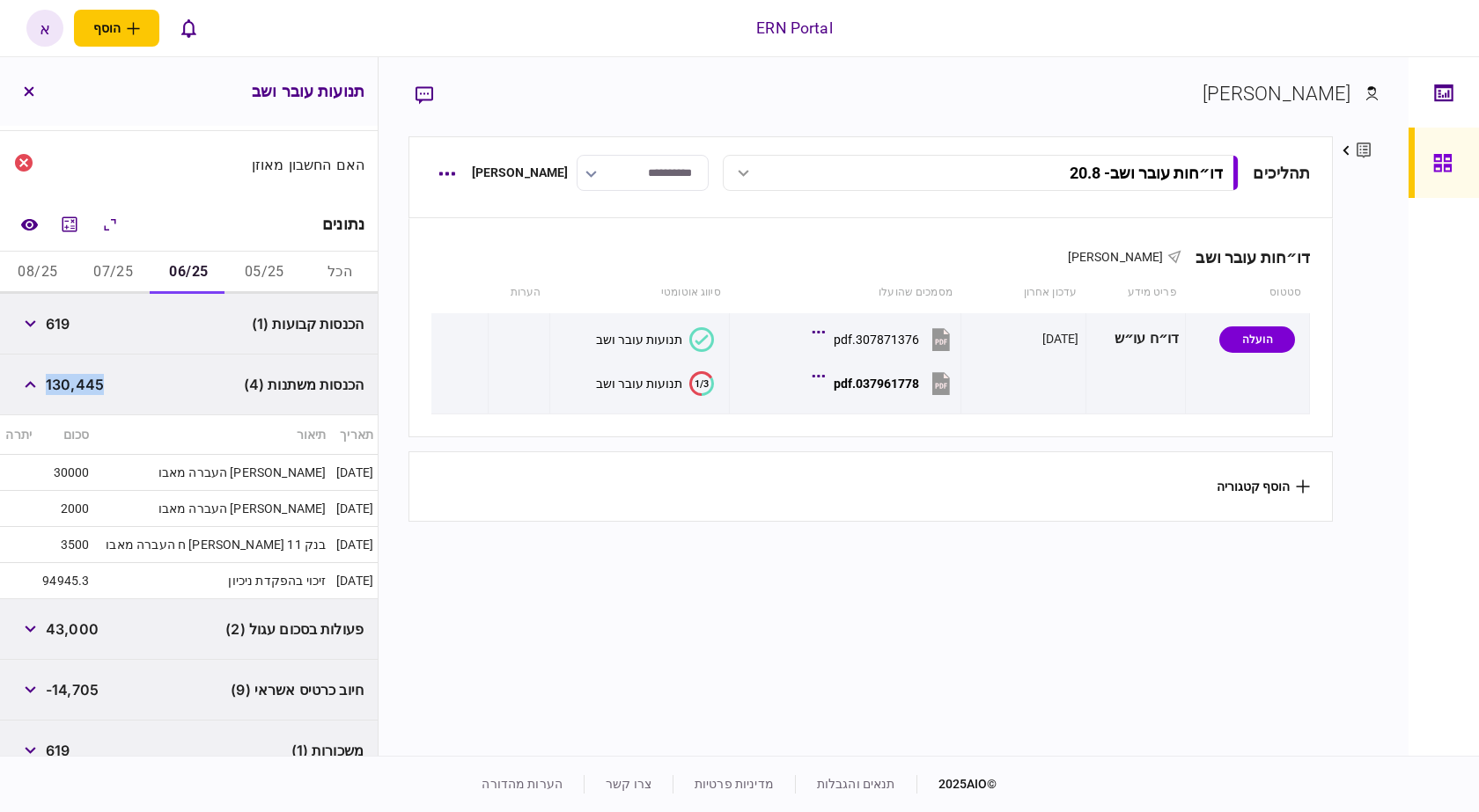
scroll to position [277, 0]
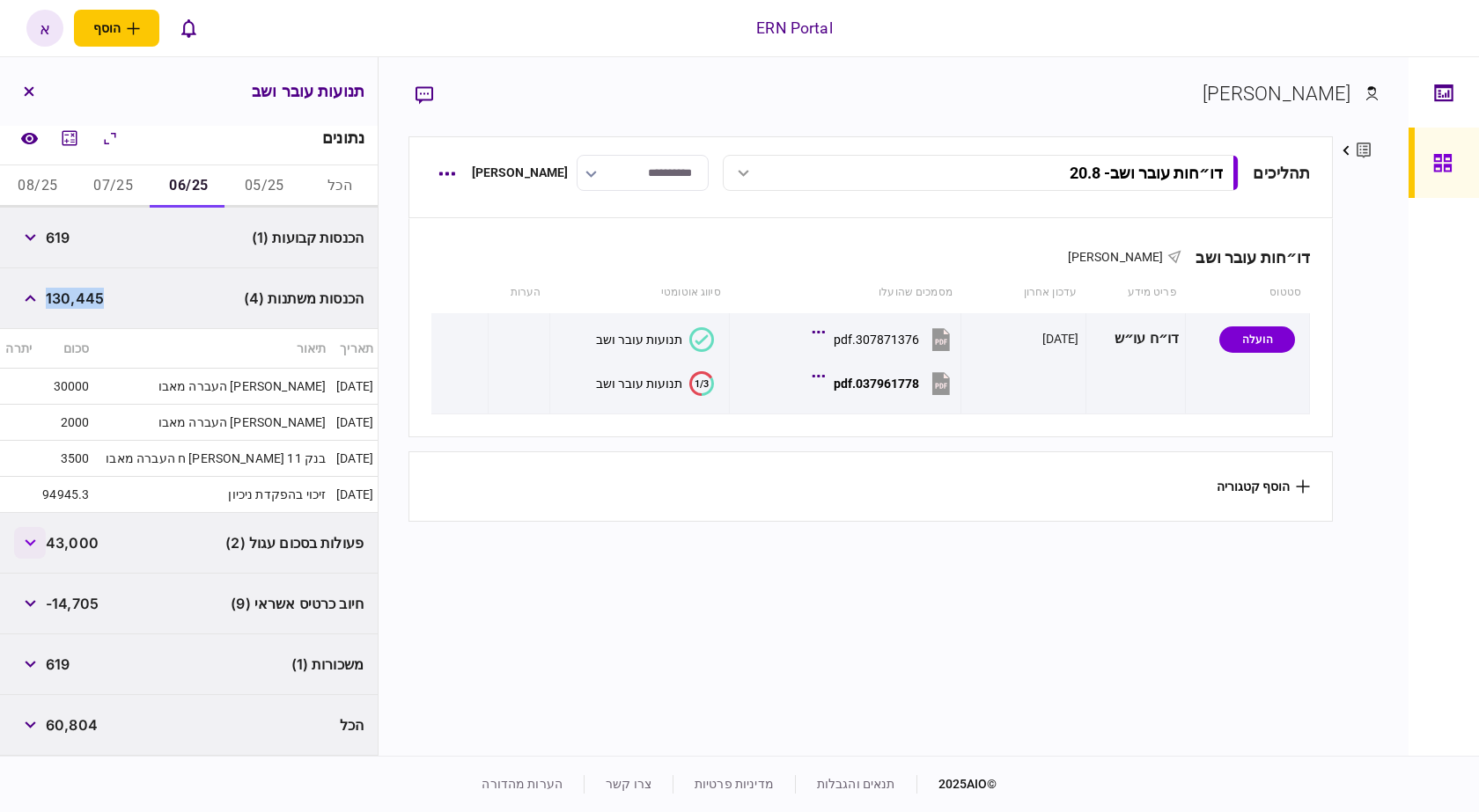
click at [21, 544] on button "button" at bounding box center [30, 542] width 32 height 32
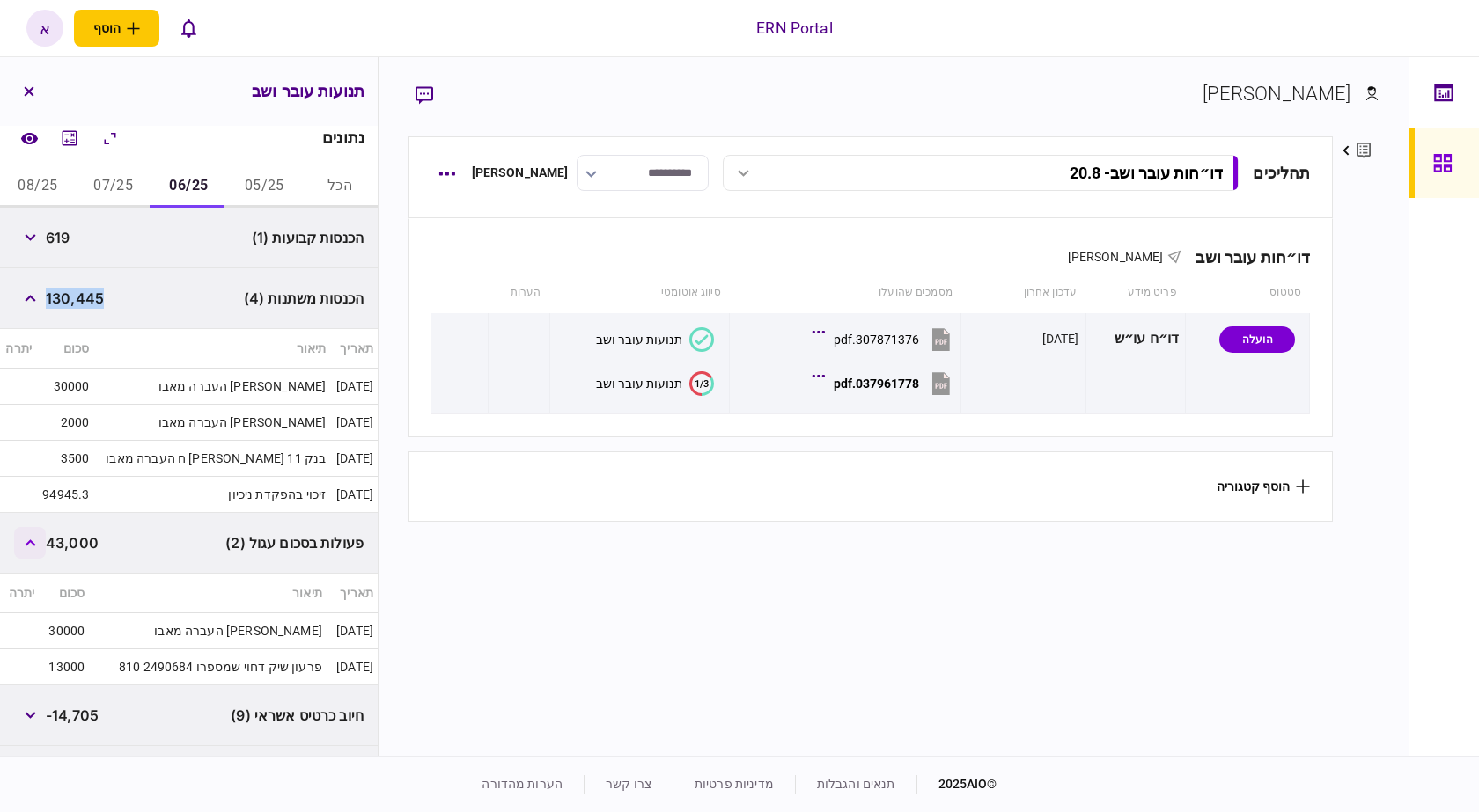
click at [21, 544] on button "button" at bounding box center [30, 542] width 32 height 32
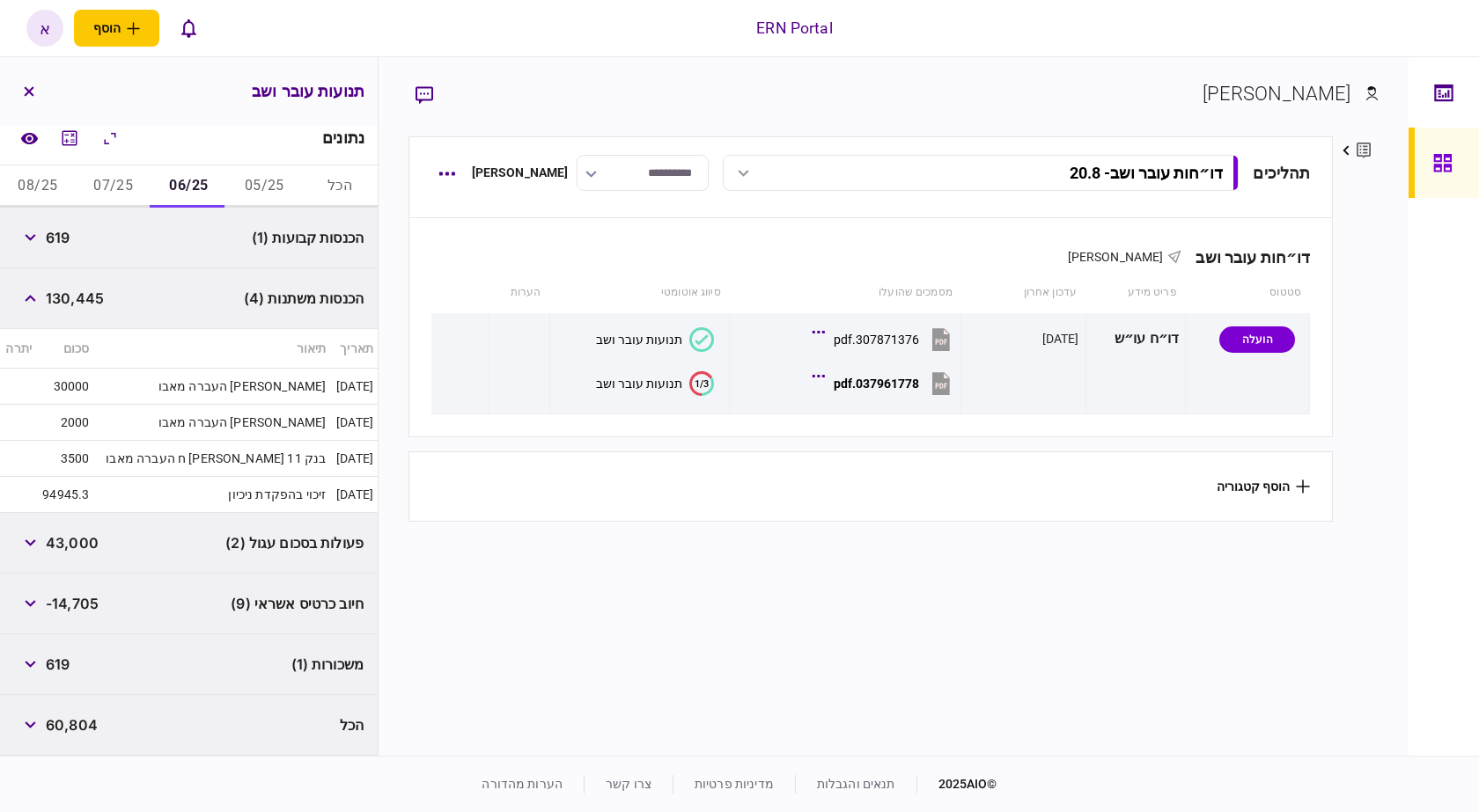
click at [92, 164] on div "נתונים" at bounding box center [189, 139] width 377 height 54
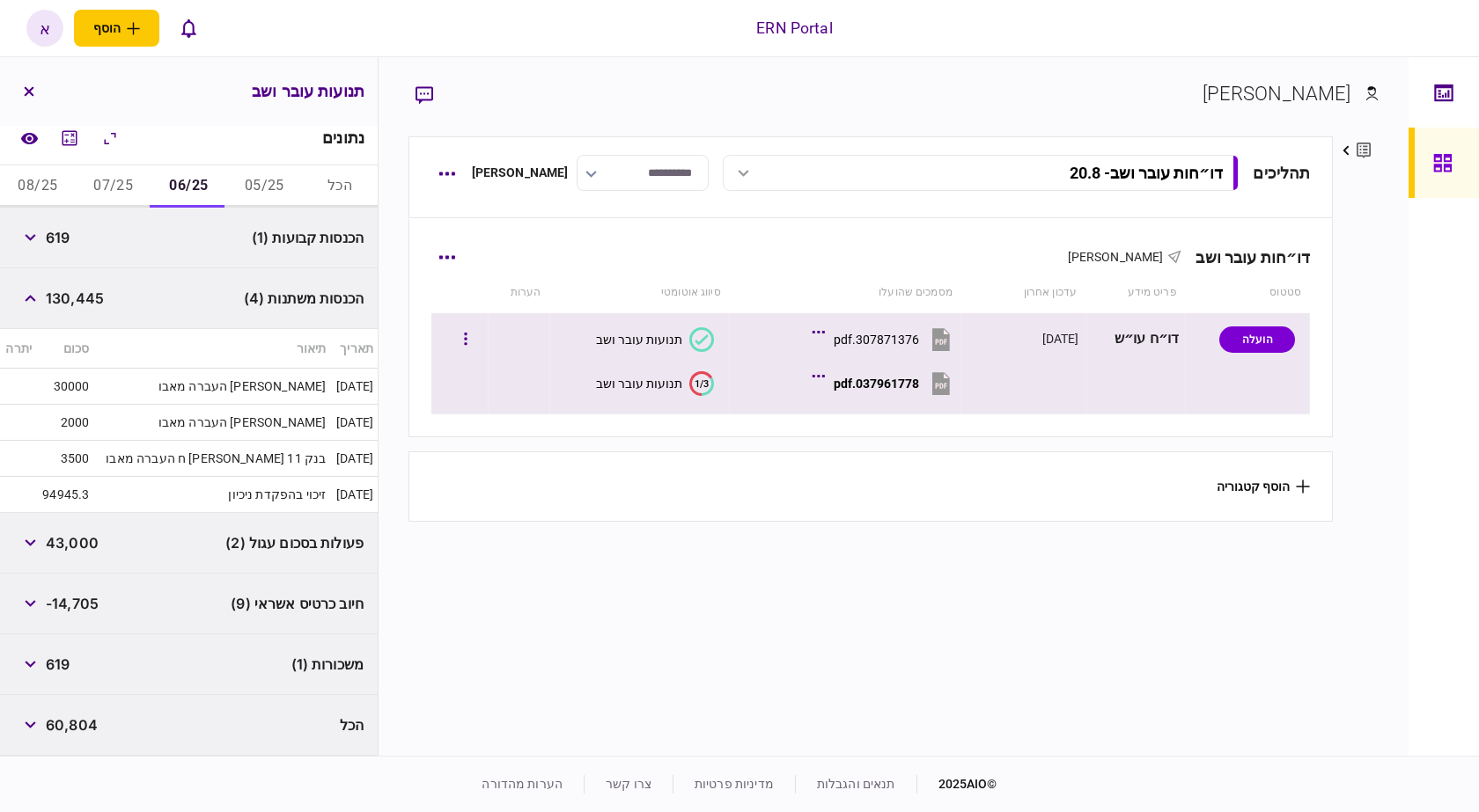
click at [865, 374] on button "037961778.pdf" at bounding box center [884, 383] width 138 height 40
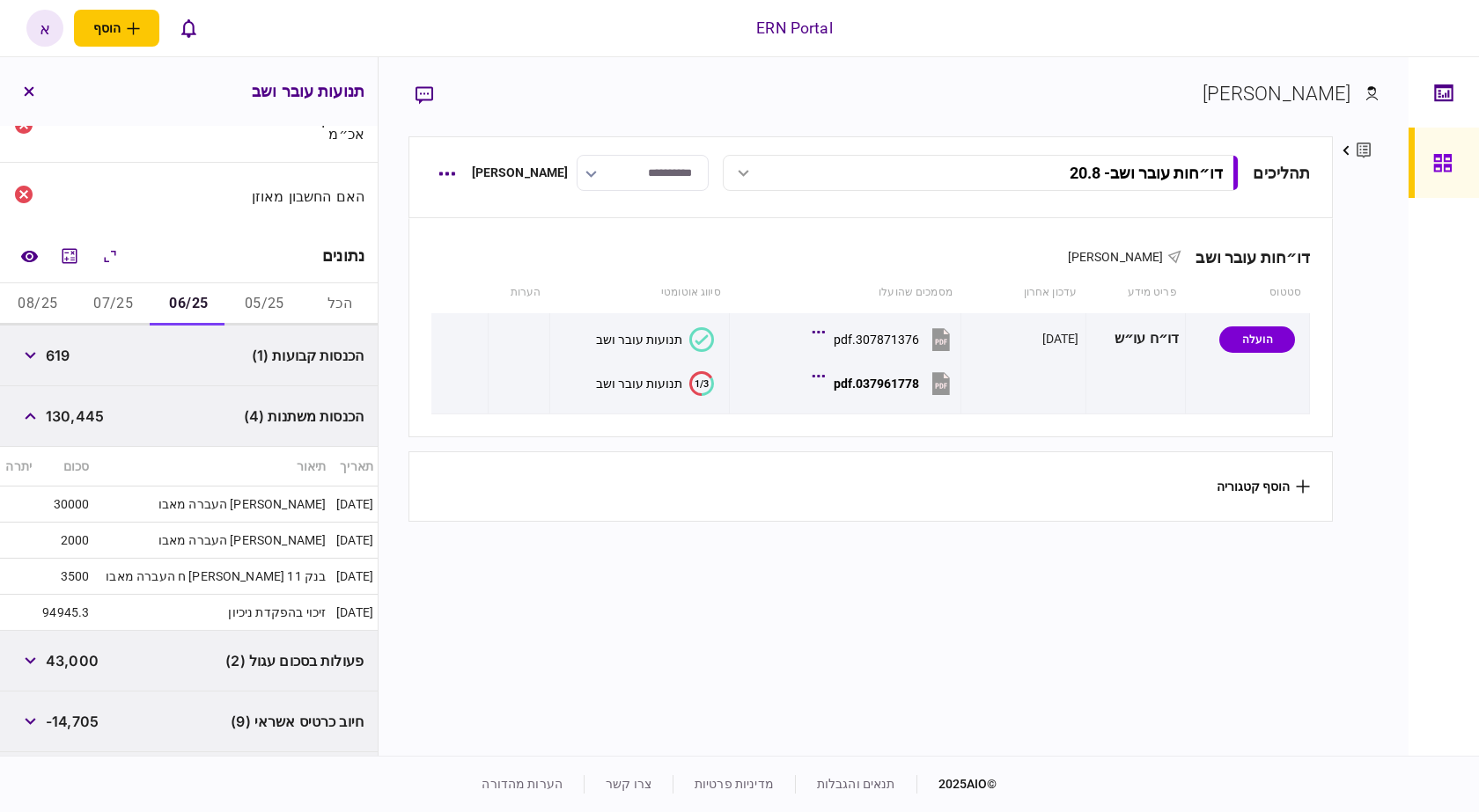
scroll to position [0, 0]
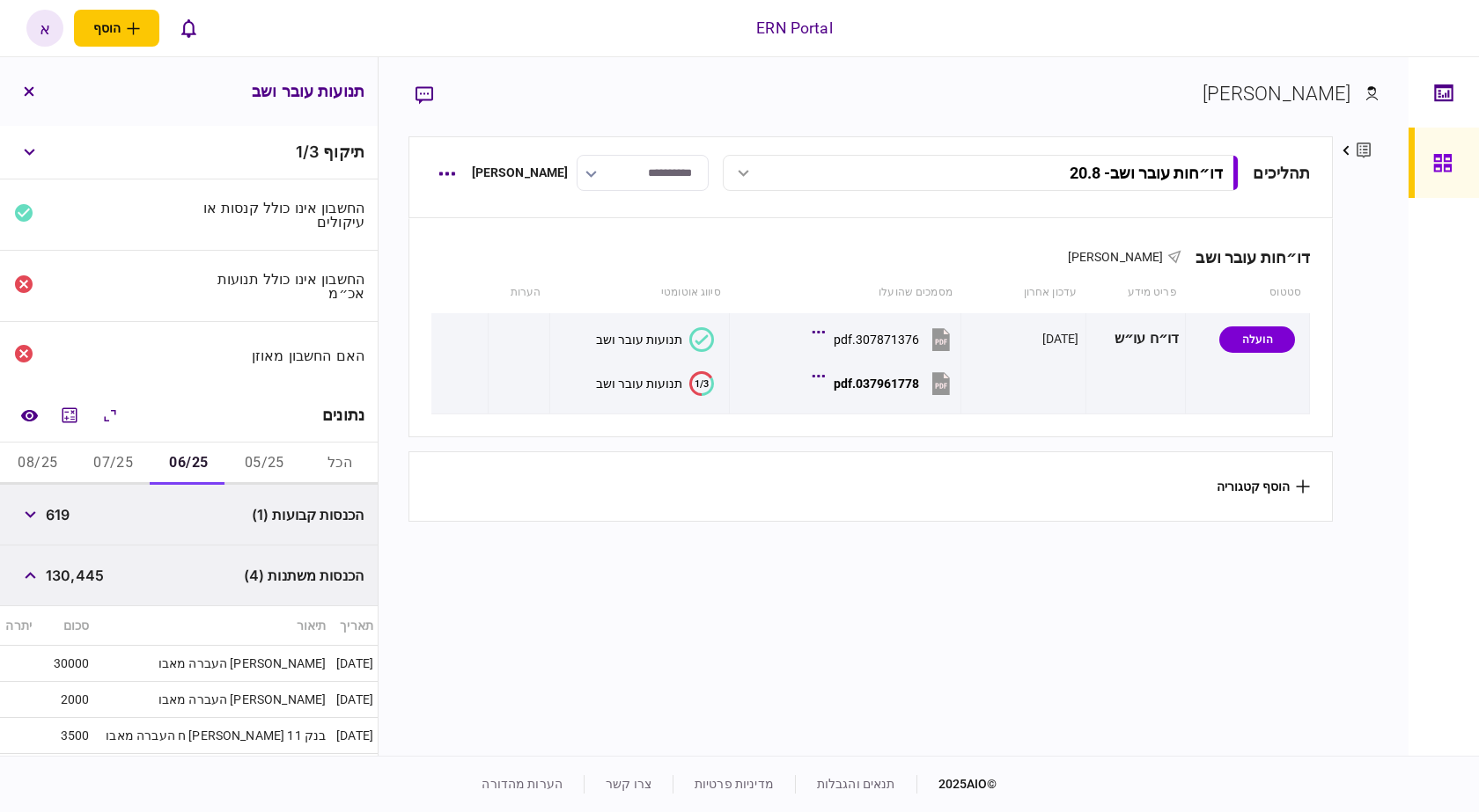
click at [126, 468] on button "07/25" at bounding box center [114, 464] width 76 height 42
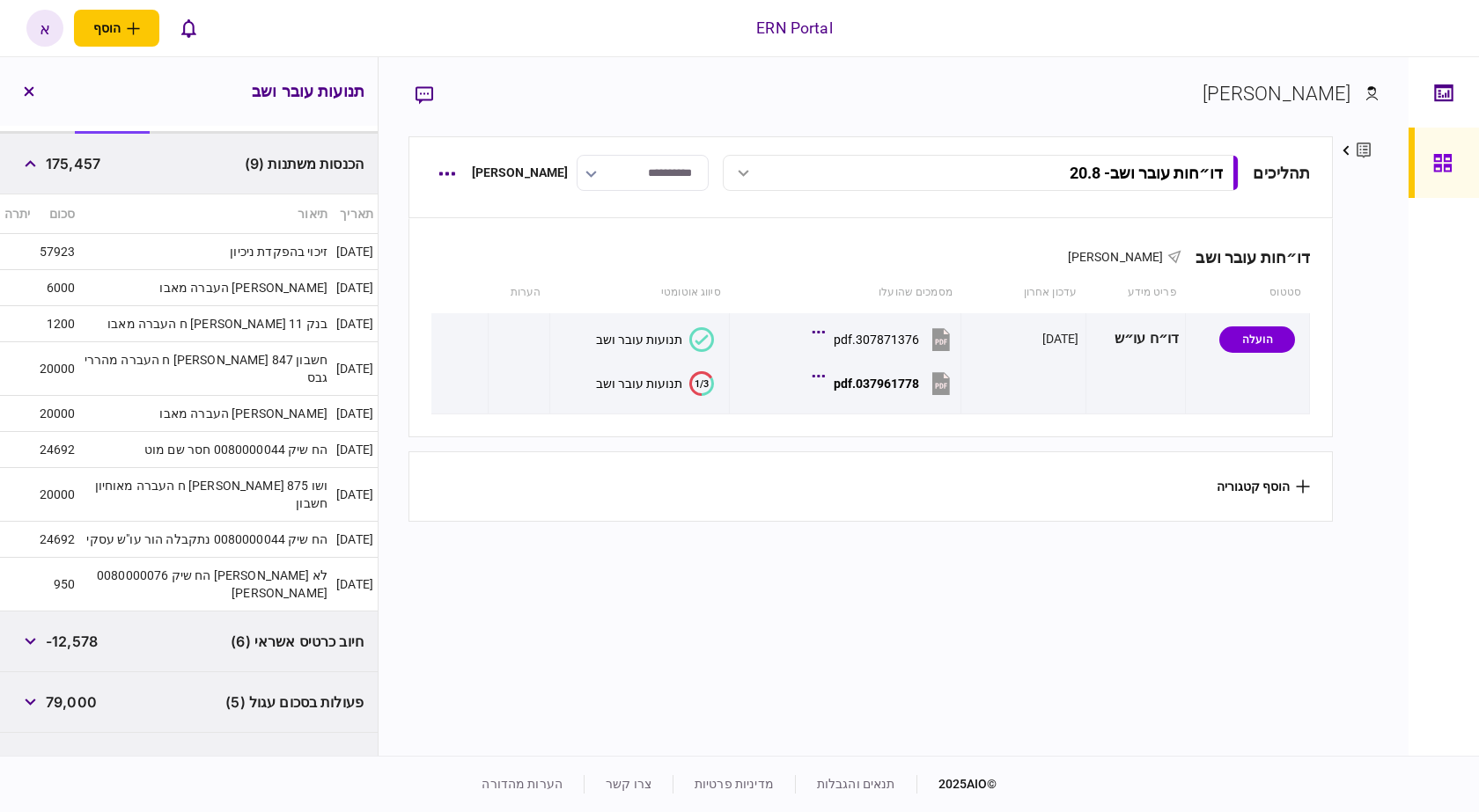
scroll to position [352, 0]
click at [86, 165] on span "175,457" at bounding box center [73, 162] width 54 height 21
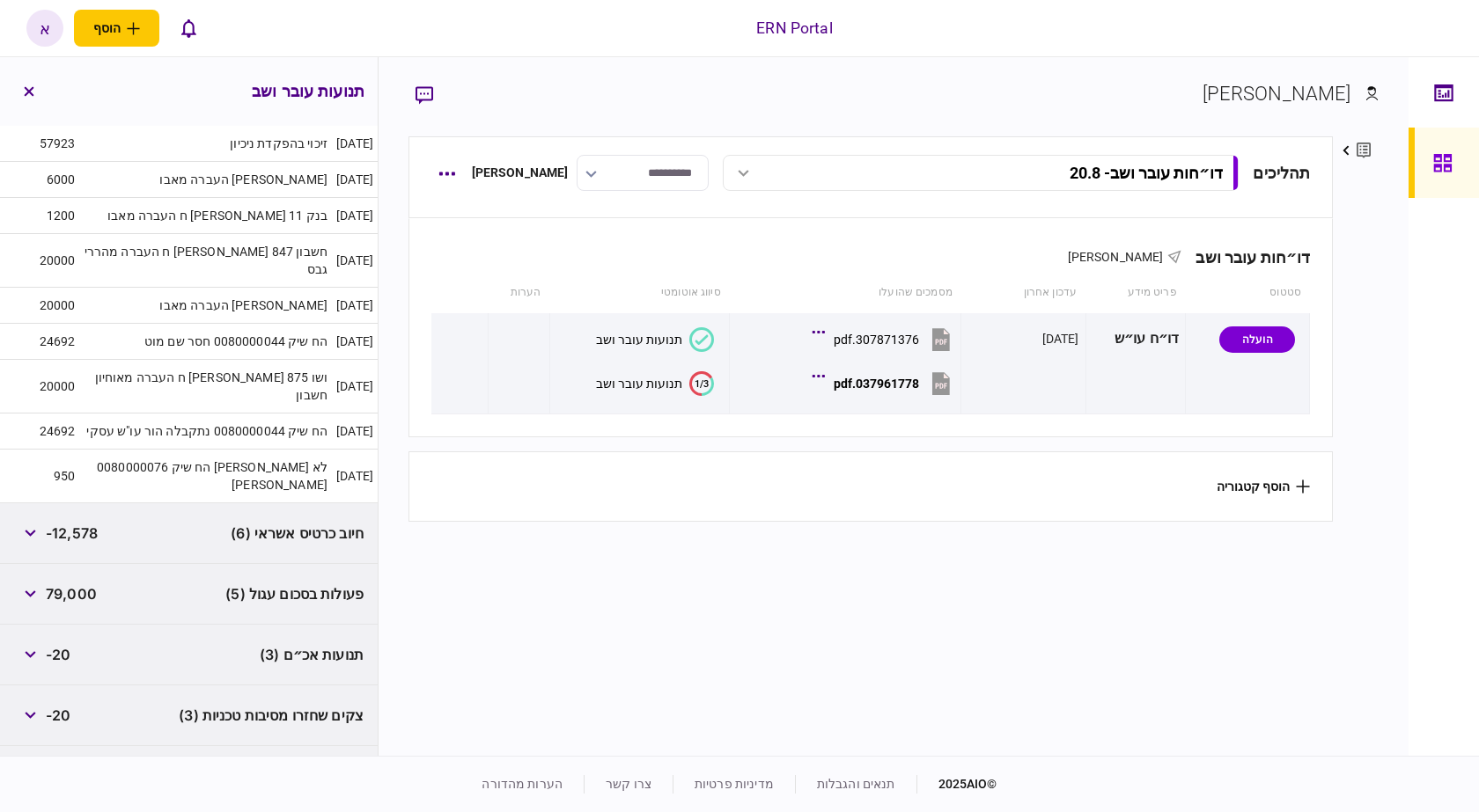
scroll to position [536, 0]
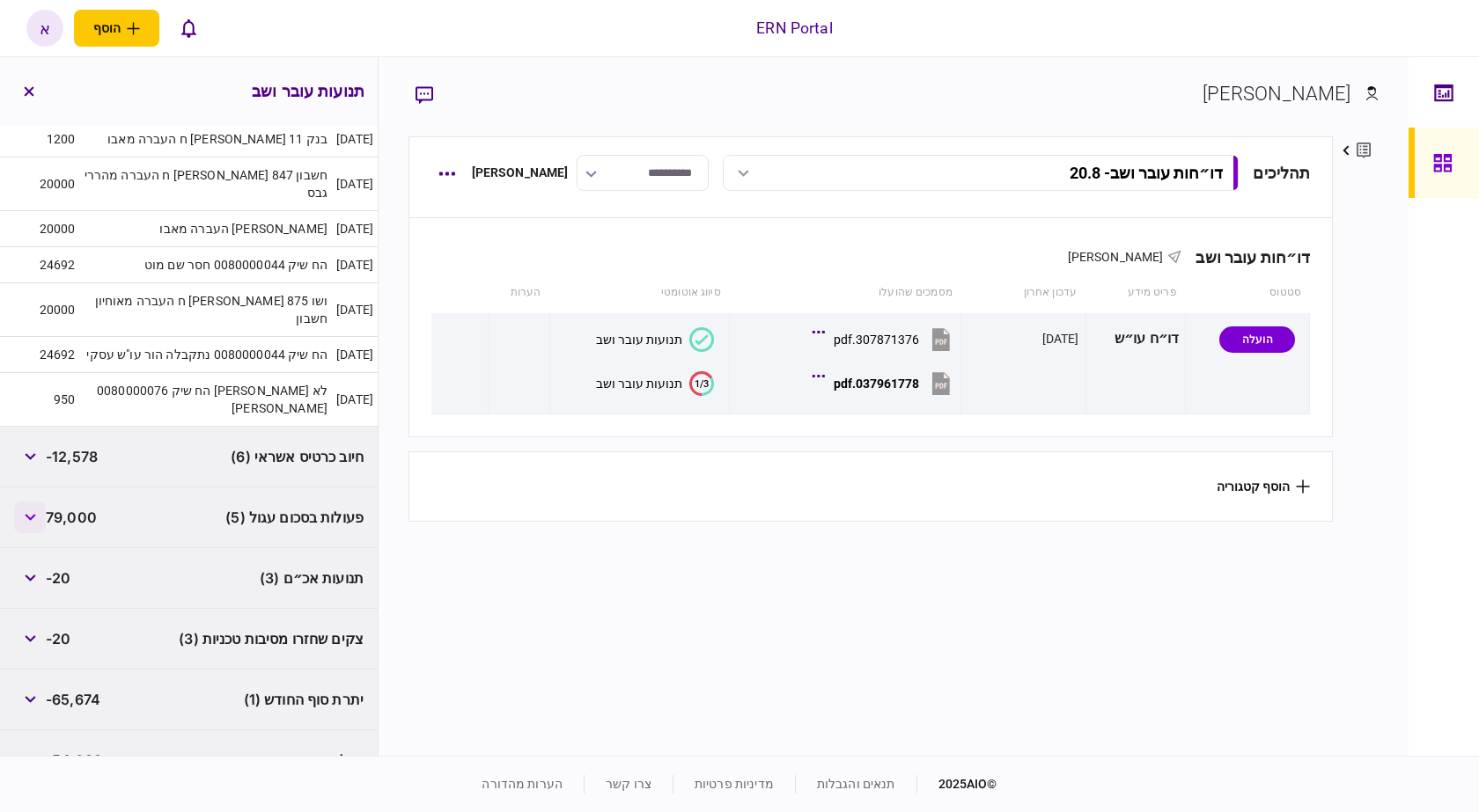
click at [43, 502] on button "button" at bounding box center [30, 517] width 32 height 32
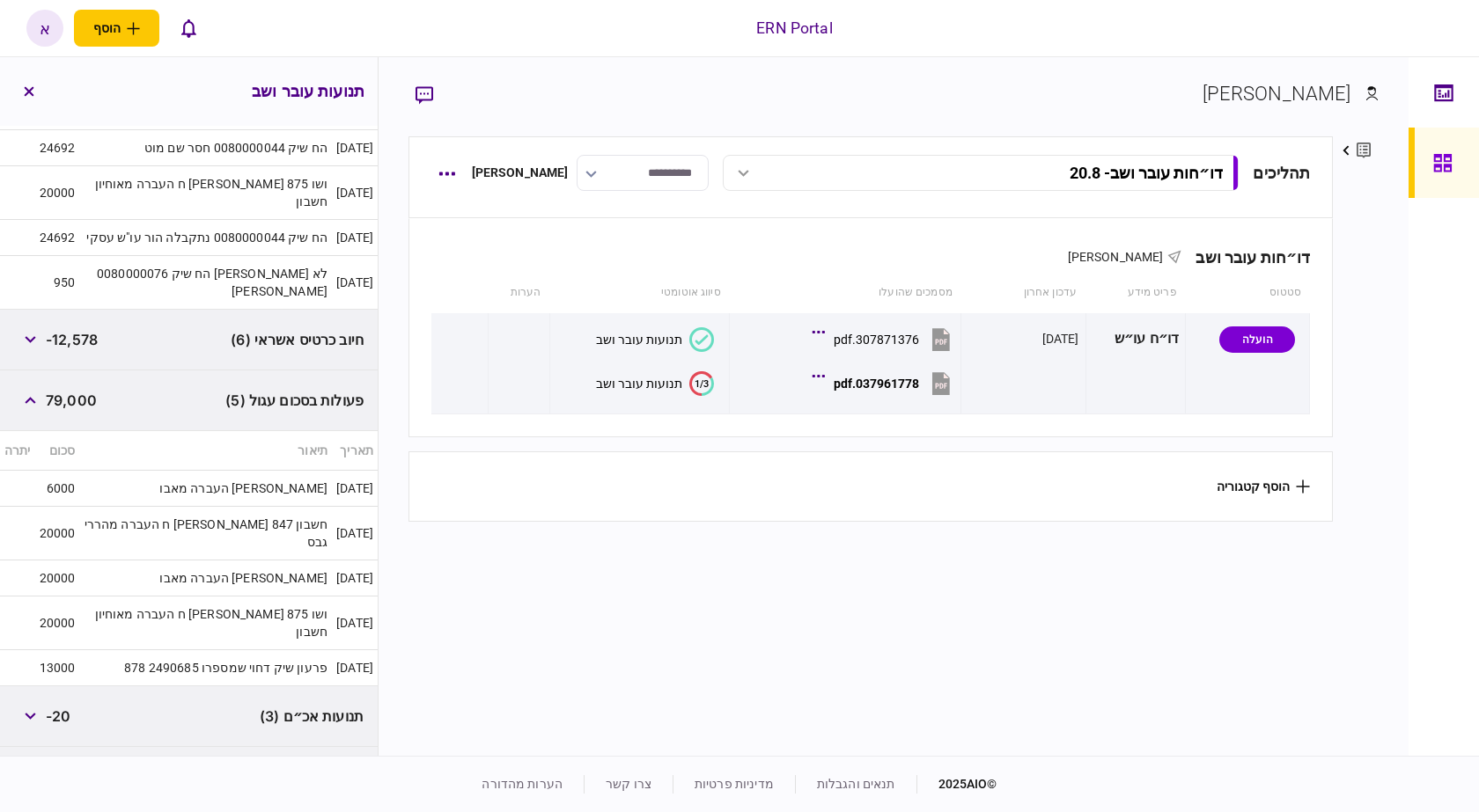
scroll to position [712, 0]
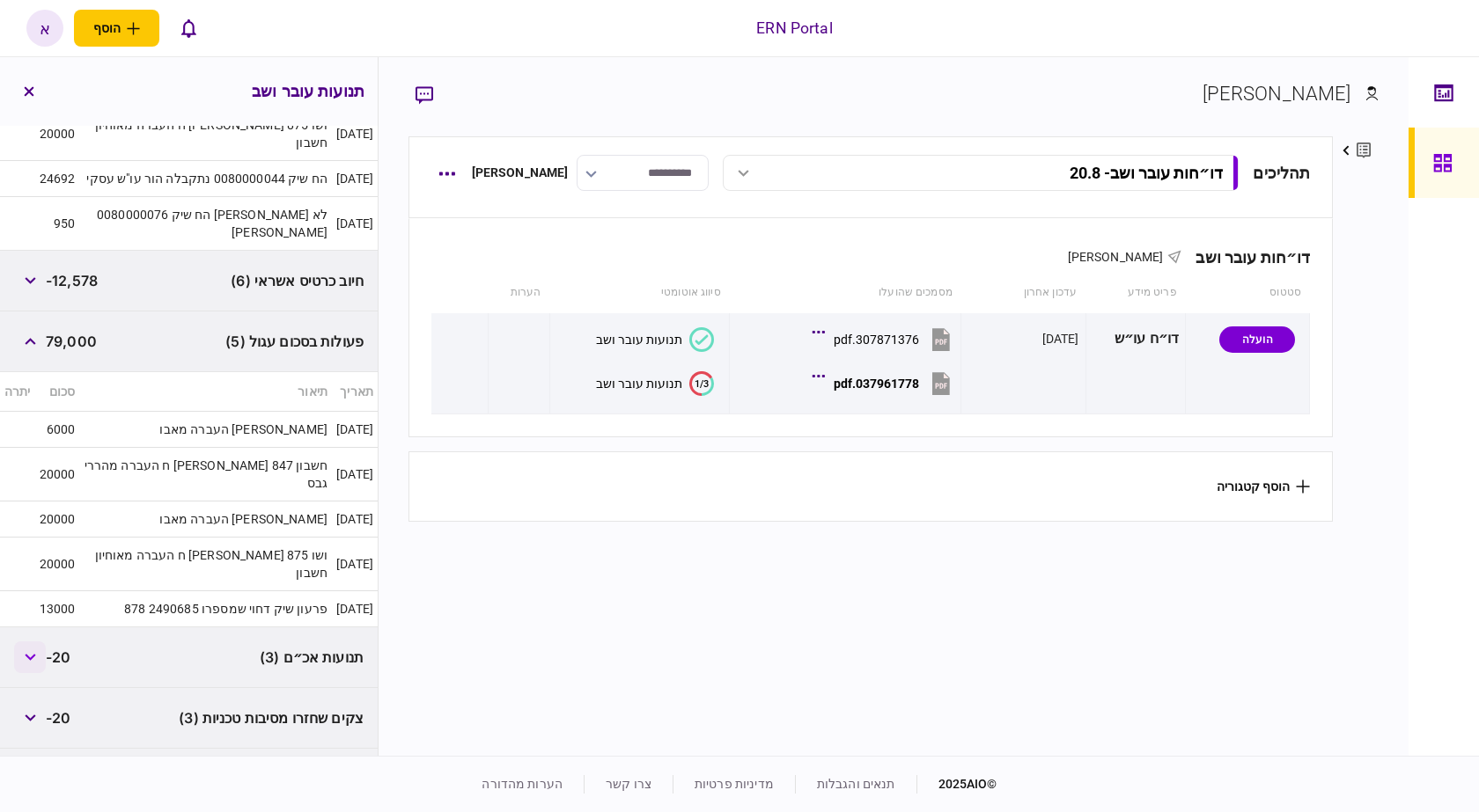
click at [24, 641] on button "button" at bounding box center [30, 657] width 32 height 32
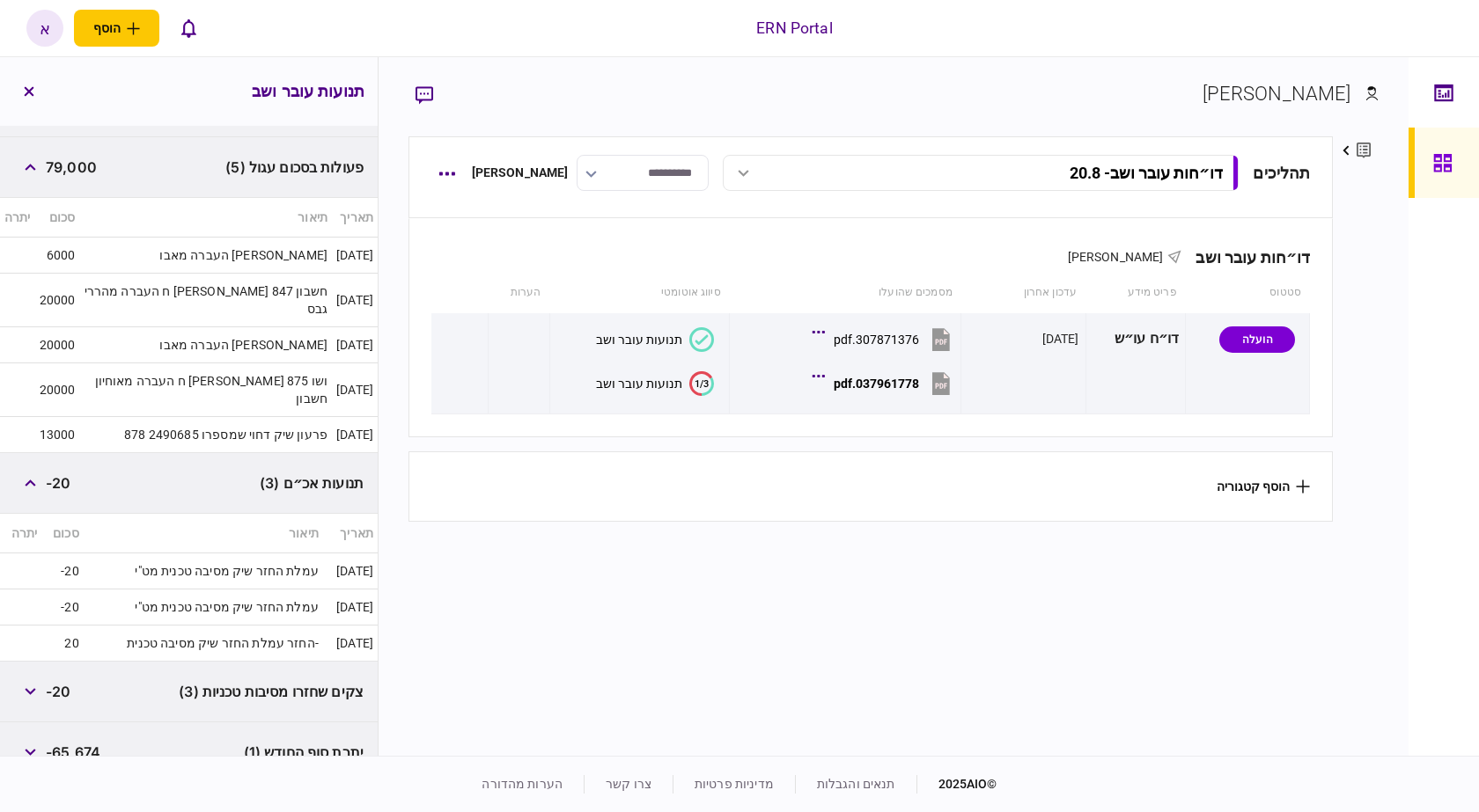
scroll to position [904, 0]
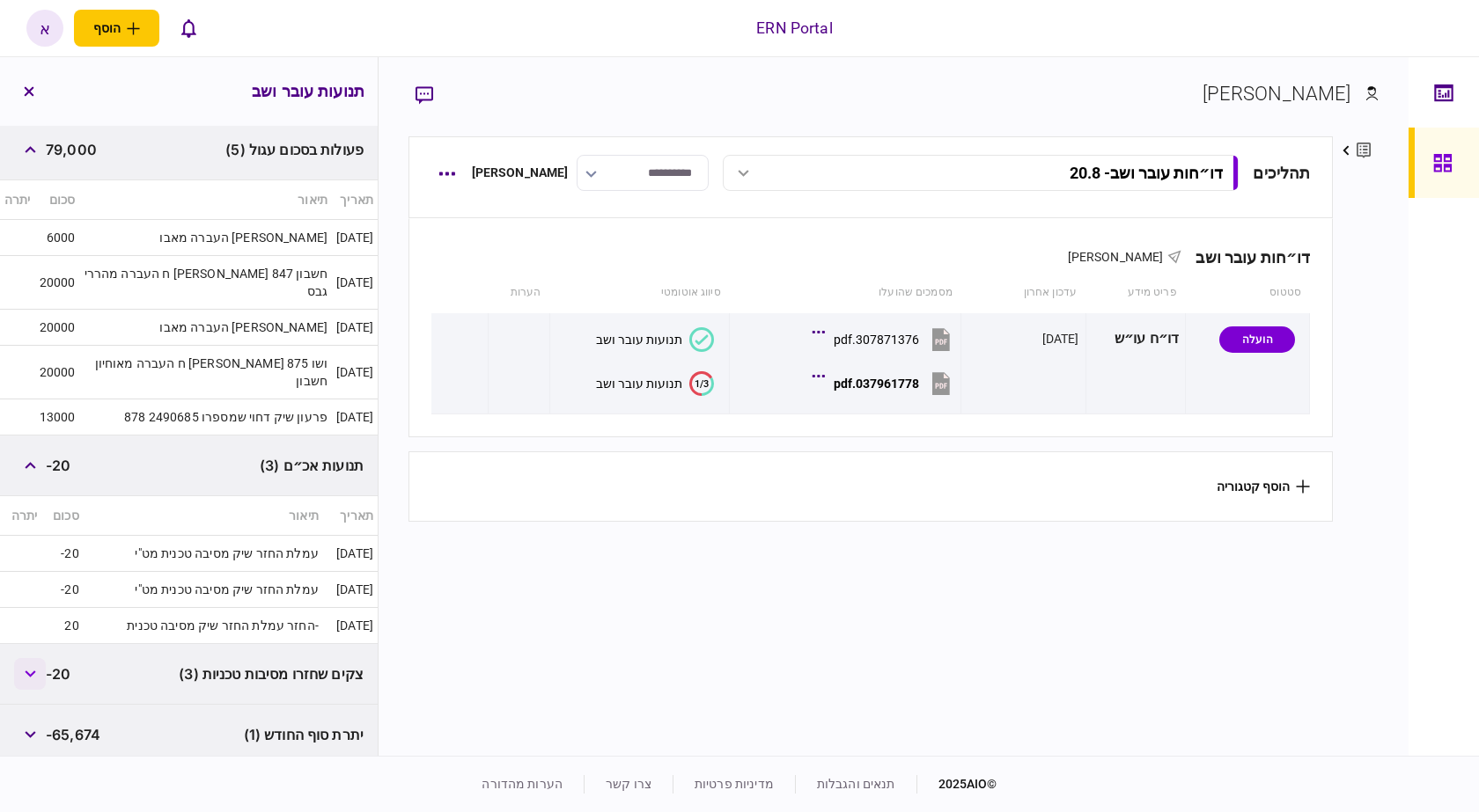
click at [23, 659] on button "button" at bounding box center [30, 674] width 32 height 32
click at [64, 724] on span "-65,674" at bounding box center [73, 734] width 54 height 21
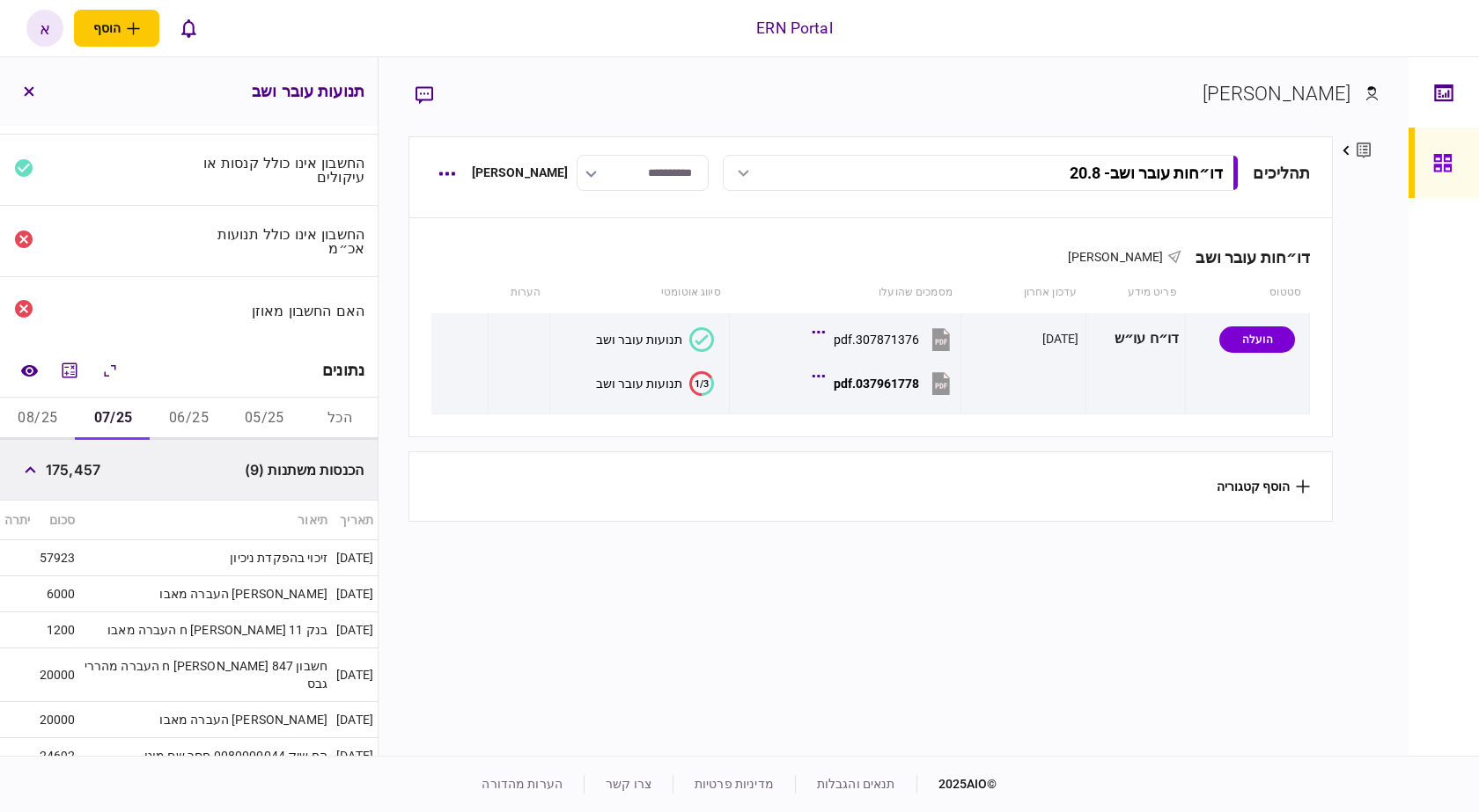
scroll to position [0, 0]
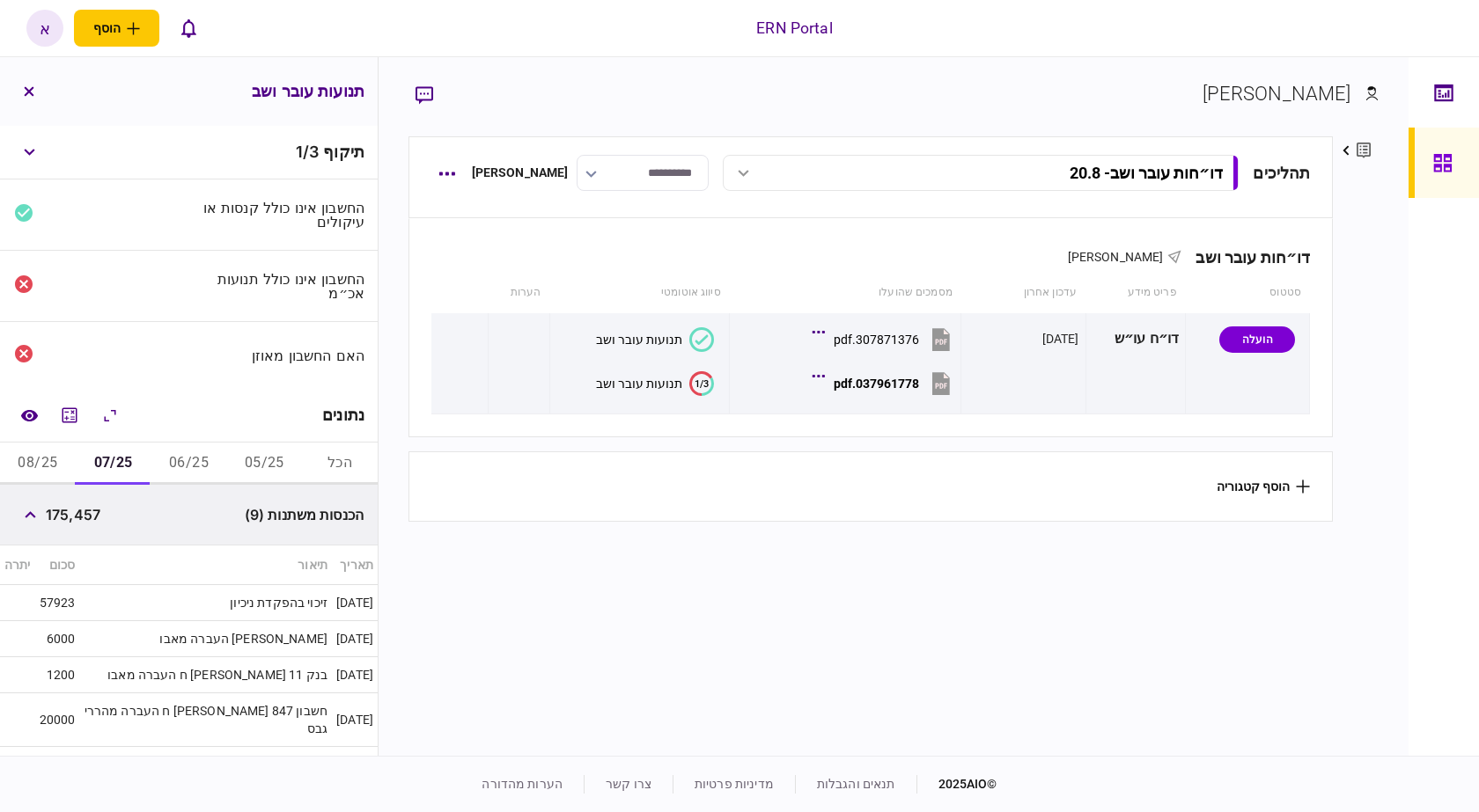
click at [45, 451] on button "08/25" at bounding box center [38, 464] width 76 height 42
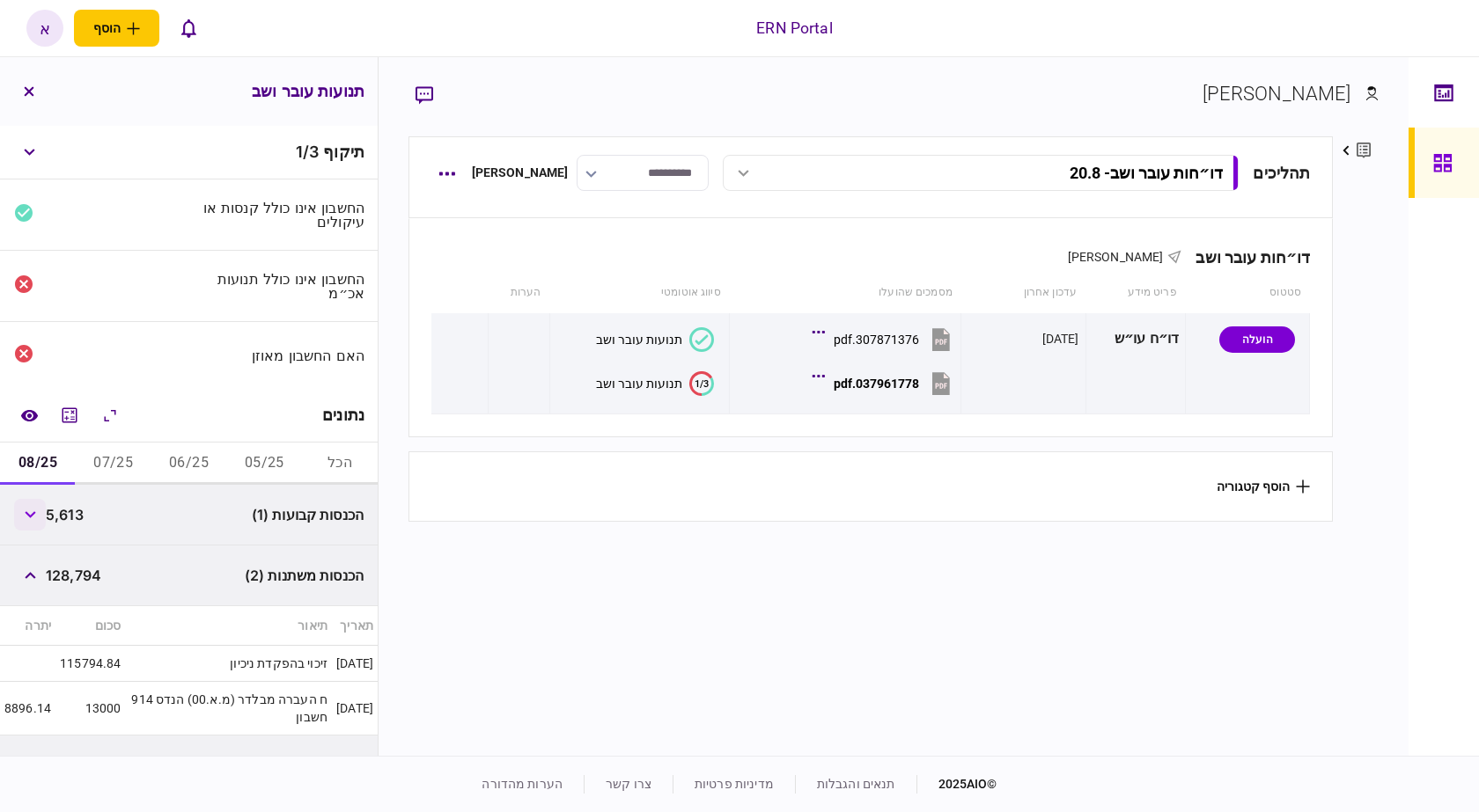
click at [24, 516] on button "button" at bounding box center [30, 514] width 32 height 32
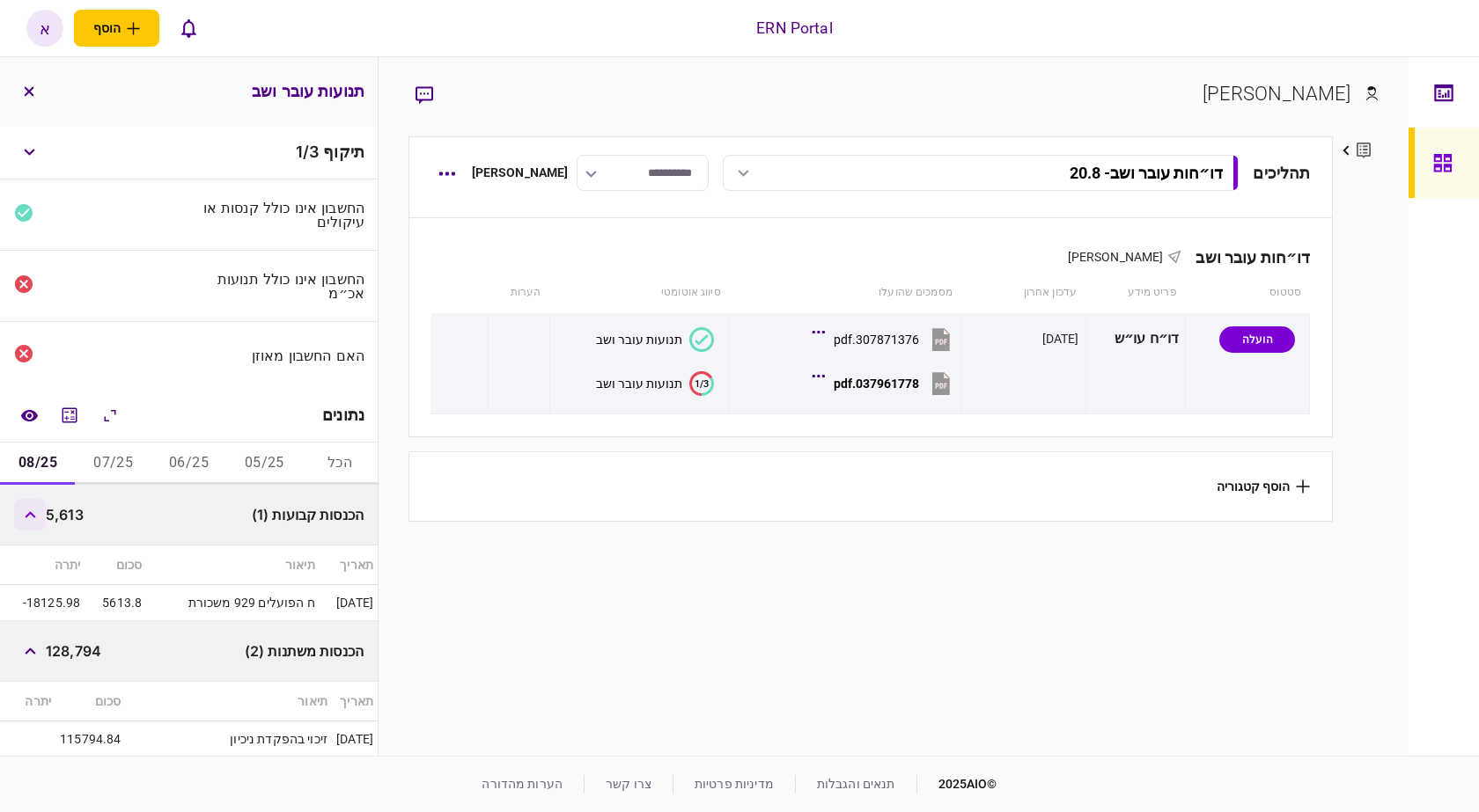
click at [23, 516] on button "button" at bounding box center [30, 514] width 32 height 32
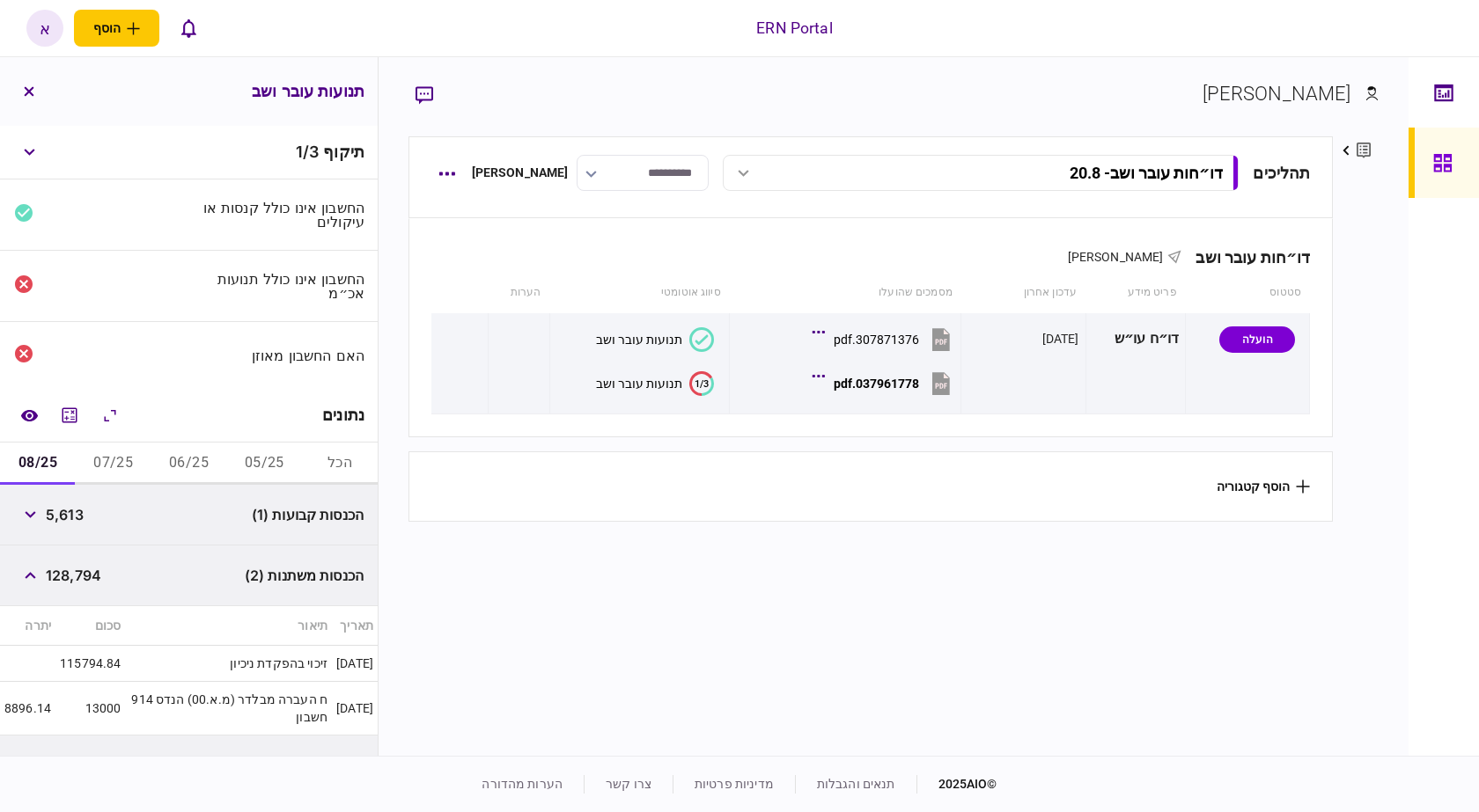
click at [51, 518] on span "5,613" at bounding box center [65, 514] width 38 height 21
copy span "5,613"
click at [56, 576] on span "128,794" at bounding box center [73, 575] width 55 height 21
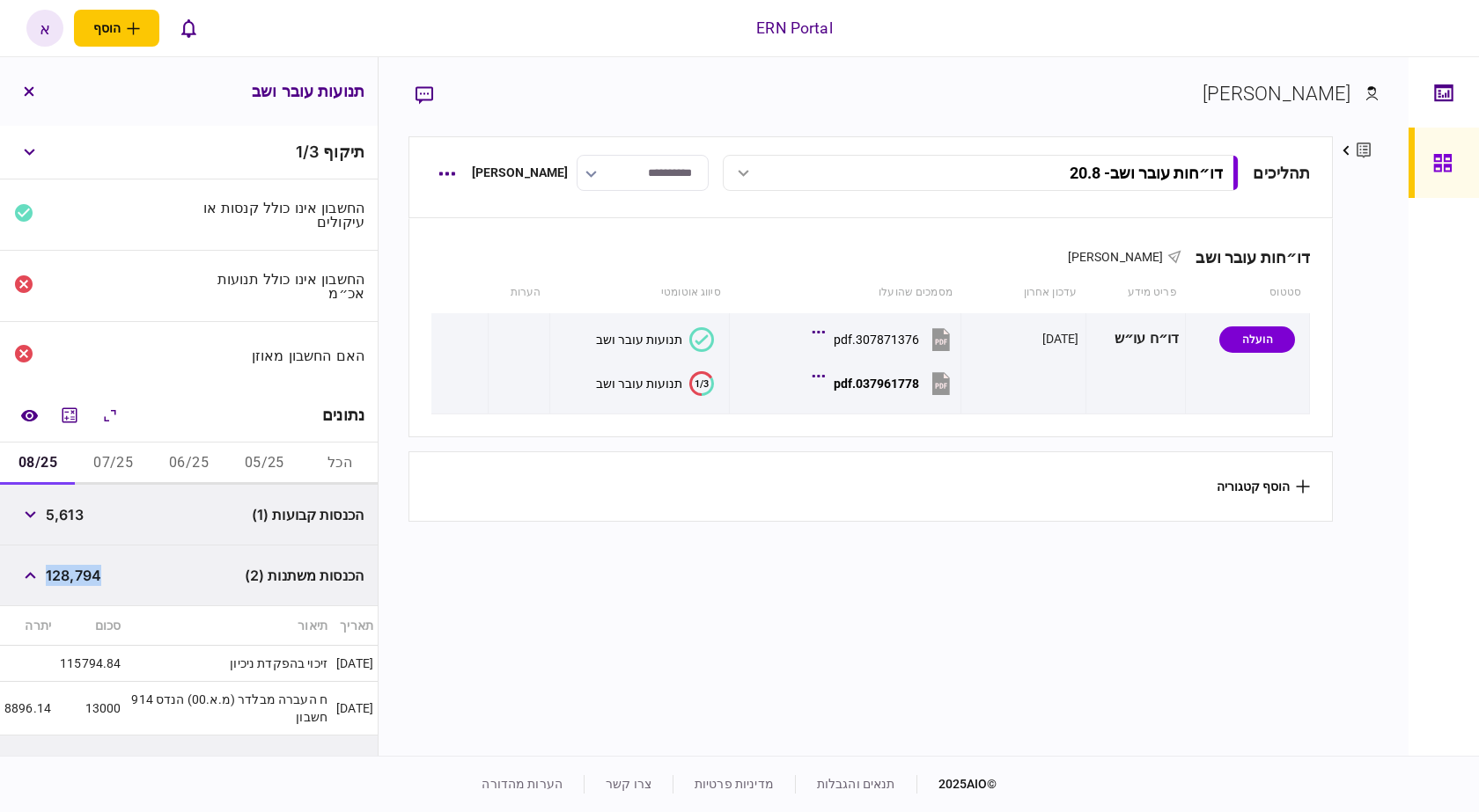
copy span "128,794"
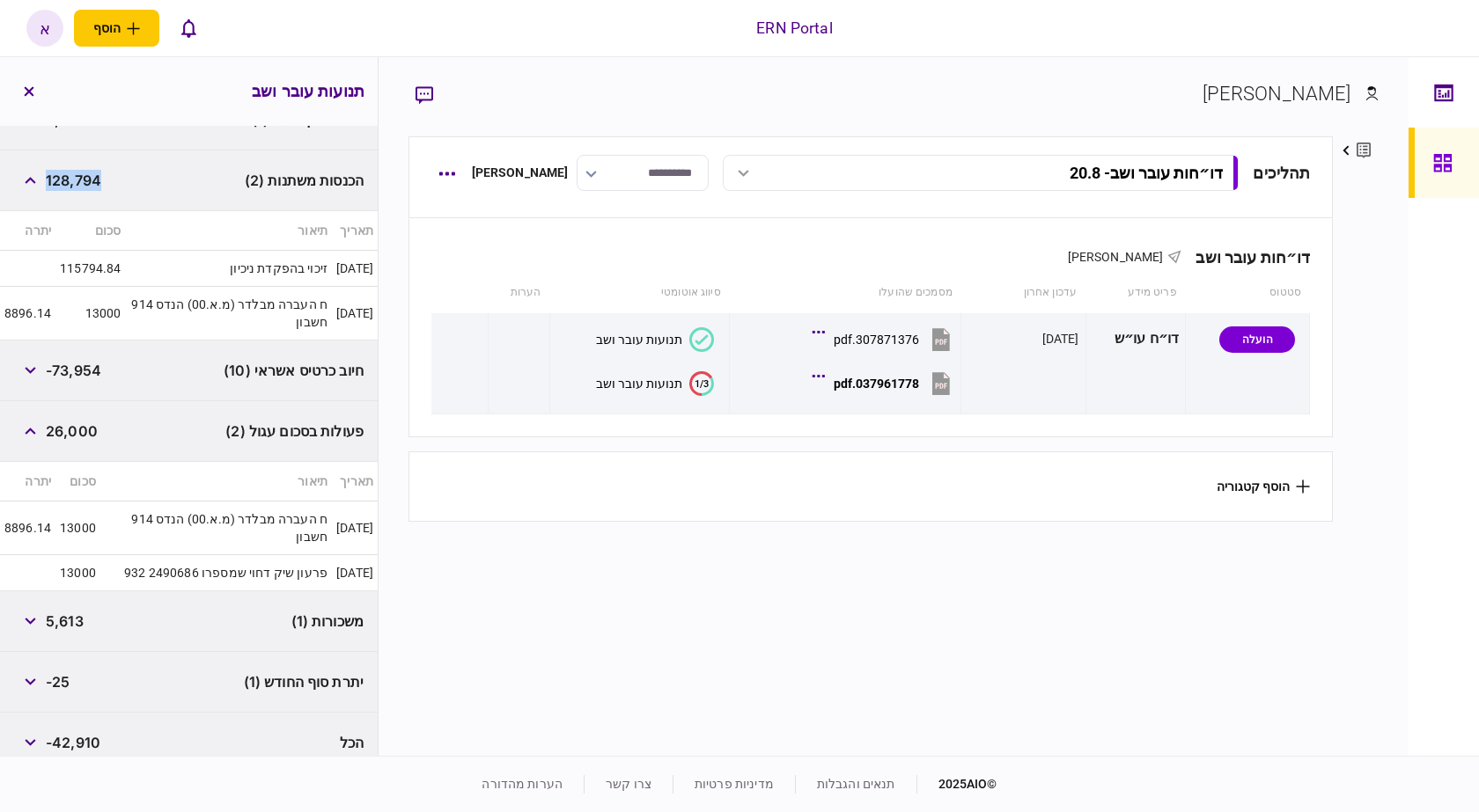
scroll to position [412, 0]
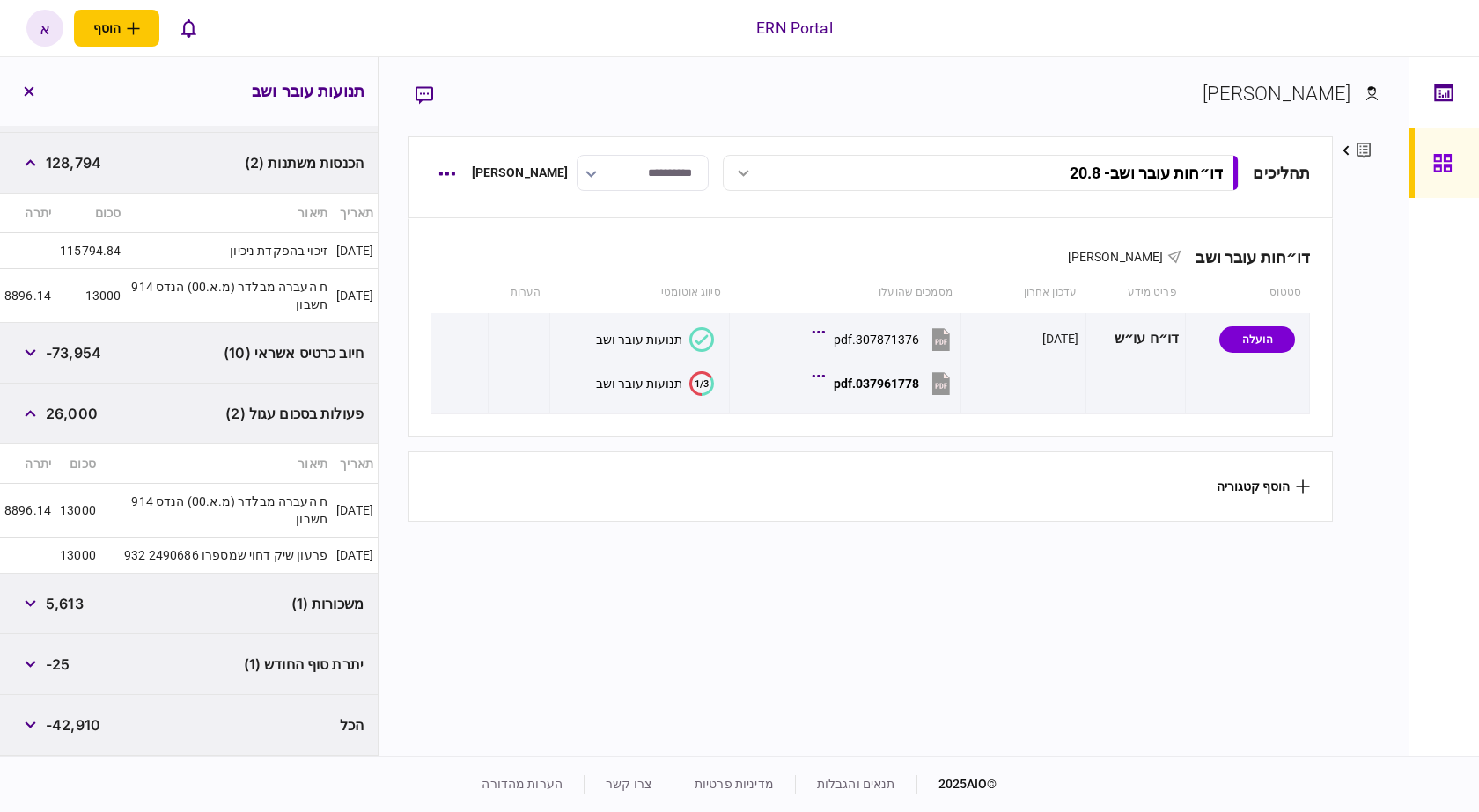
click at [60, 664] on span "-25" at bounding box center [58, 664] width 23 height 21
click at [65, 663] on span "-25" at bounding box center [58, 664] width 23 height 21
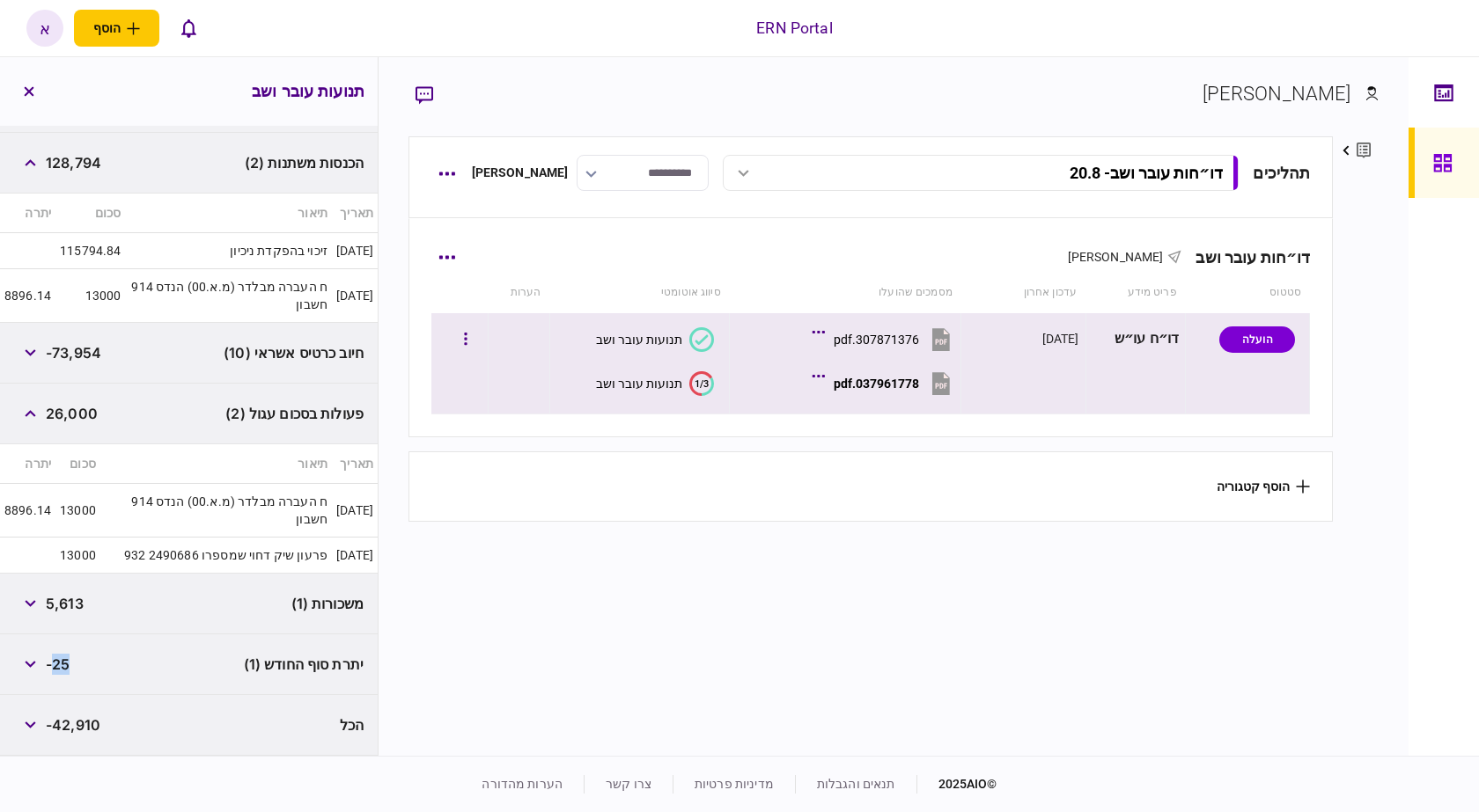
click at [883, 377] on div "037961778.pdf" at bounding box center [876, 383] width 86 height 14
